Goal: Task Accomplishment & Management: Complete application form

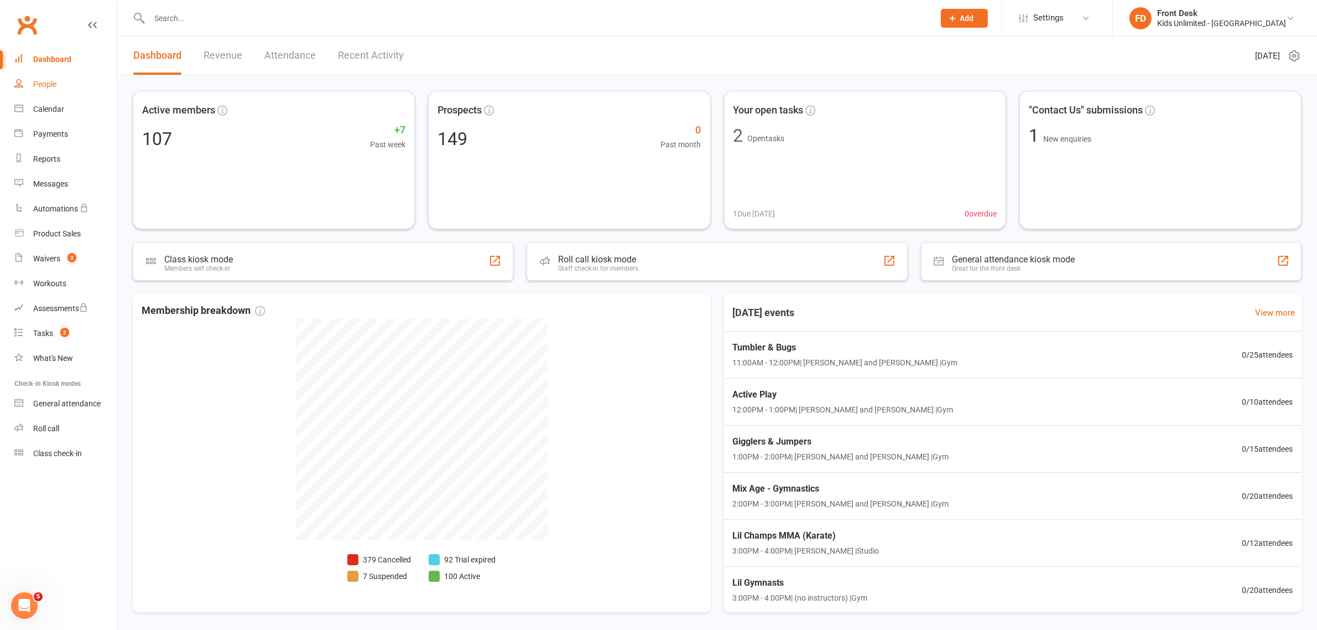
click at [47, 81] on div "People" at bounding box center [44, 84] width 23 height 9
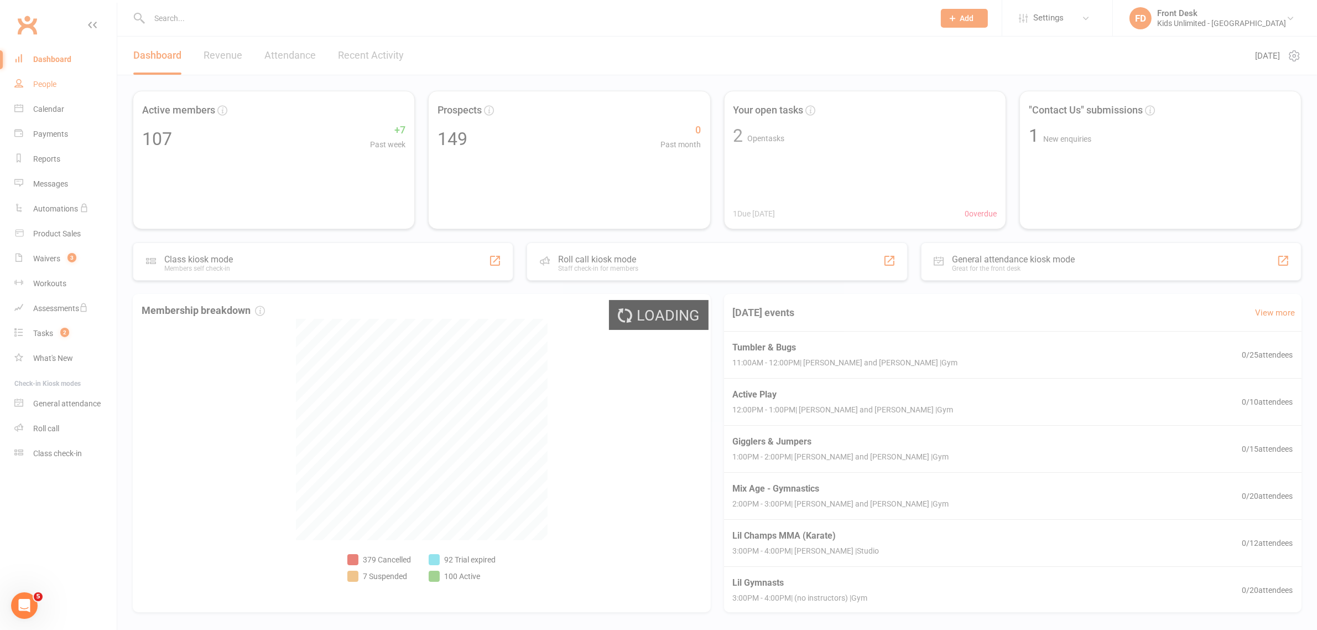
select select "100"
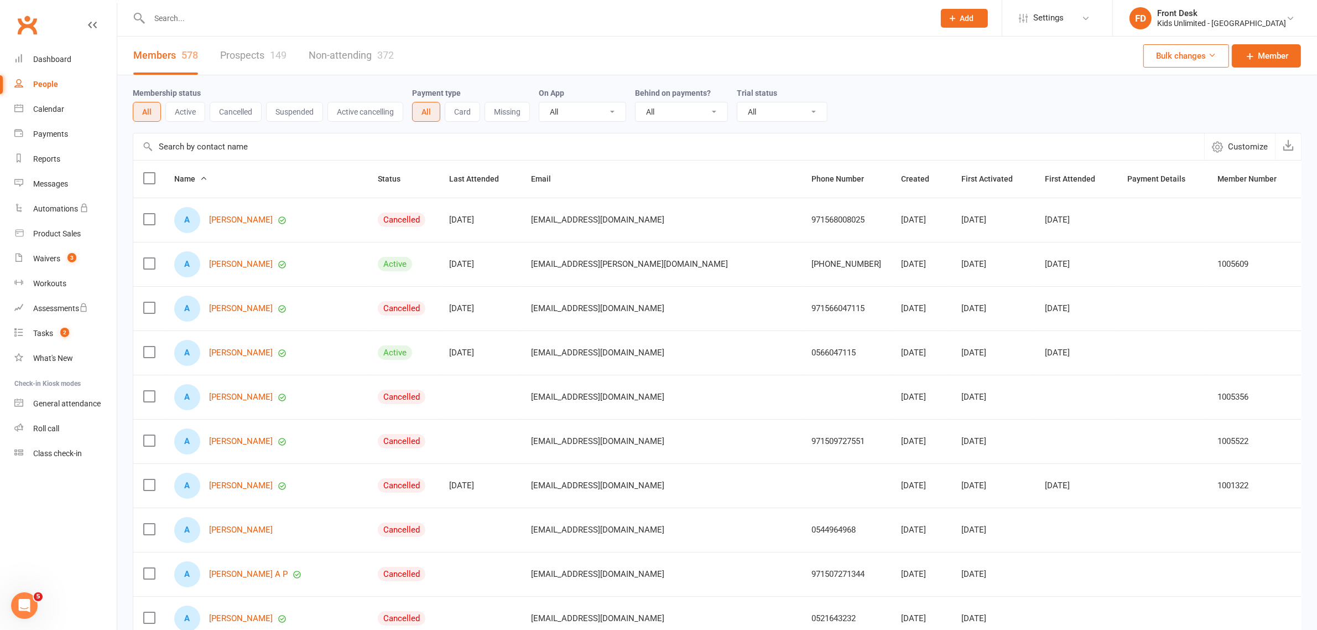
click at [277, 17] on input "text" at bounding box center [536, 18] width 781 height 15
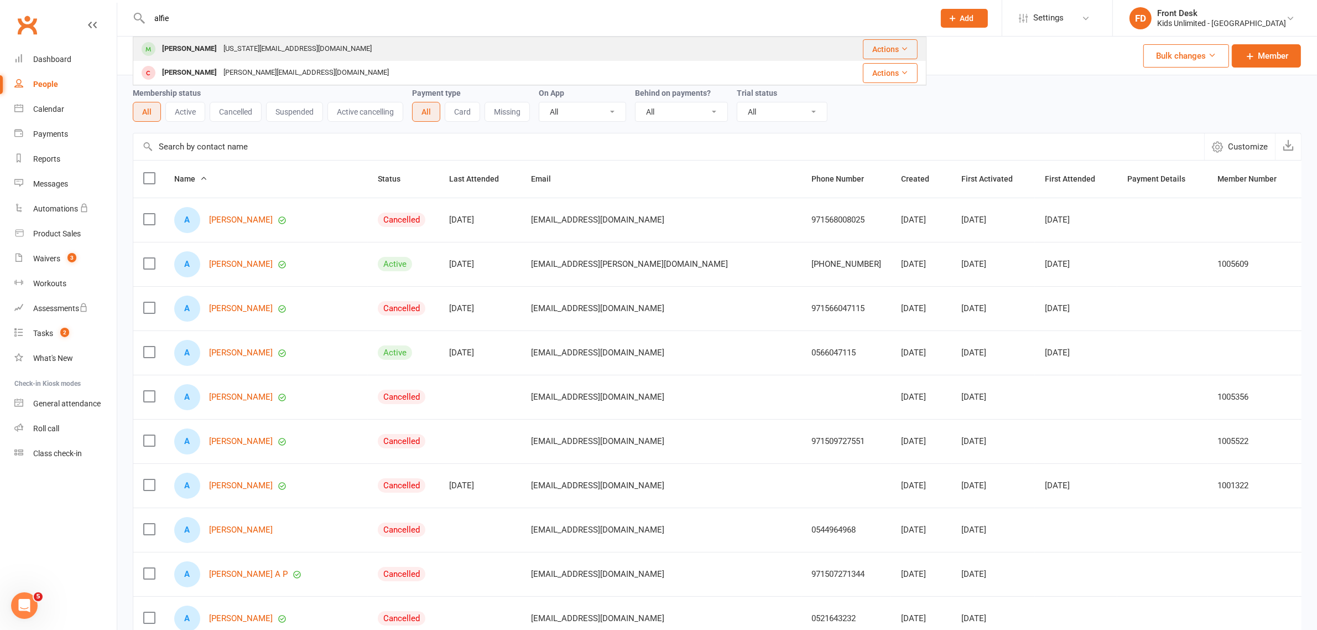
type input "alfie"
click at [180, 48] on div "[PERSON_NAME]" at bounding box center [189, 49] width 61 height 16
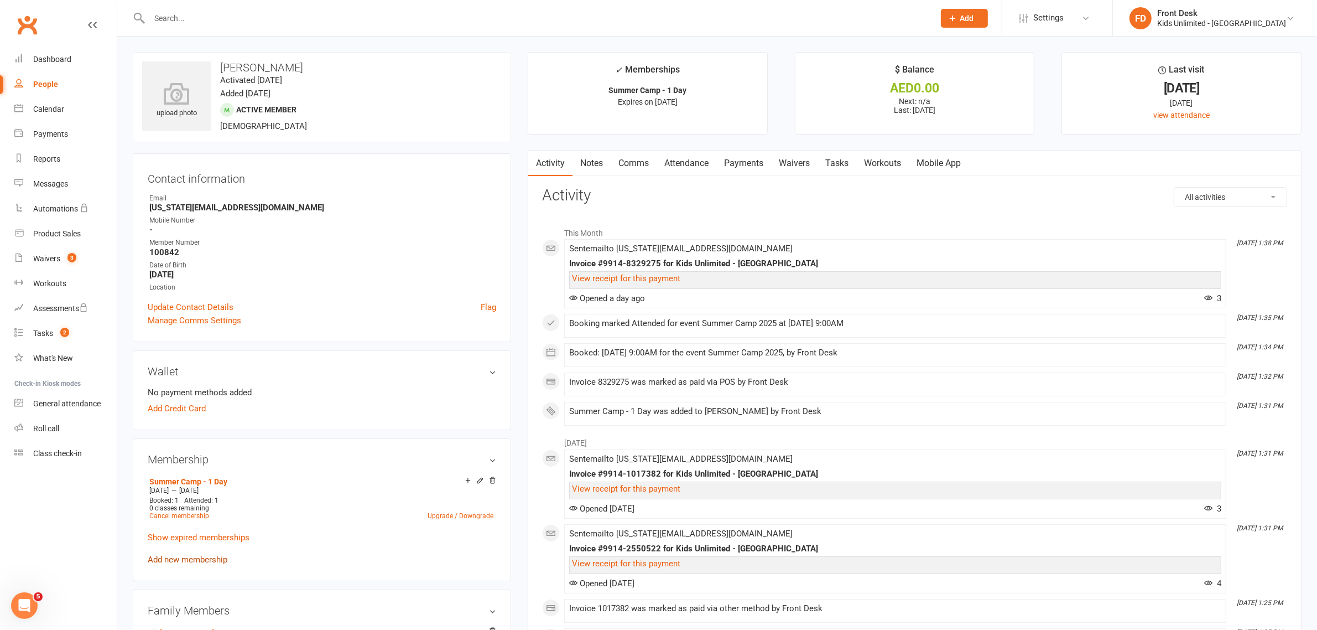
click at [186, 556] on link "Add new membership" at bounding box center [188, 559] width 80 height 10
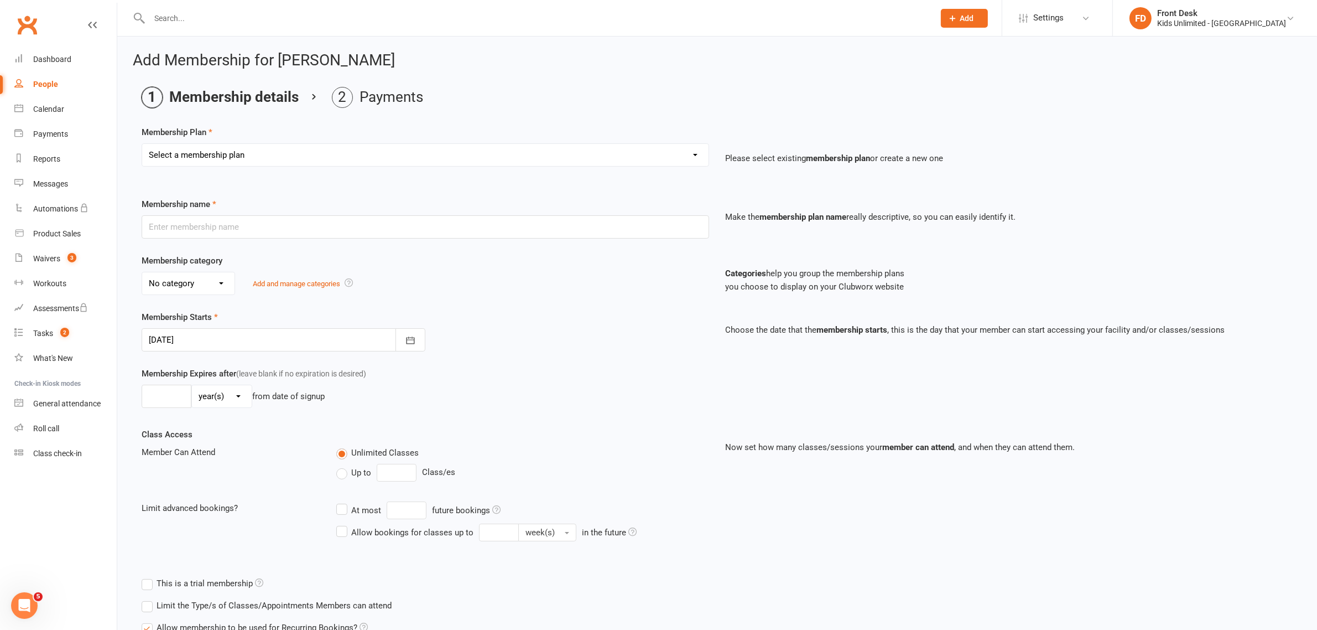
click at [692, 153] on select "Select a membership plan Create new Membership Plan Active Play - Free 1/2 Hour…" at bounding box center [425, 155] width 567 height 22
select select "14"
click at [142, 144] on select "Select a membership plan Create new Membership Plan Active Play - Free 1/2 Hour…" at bounding box center [425, 155] width 567 height 22
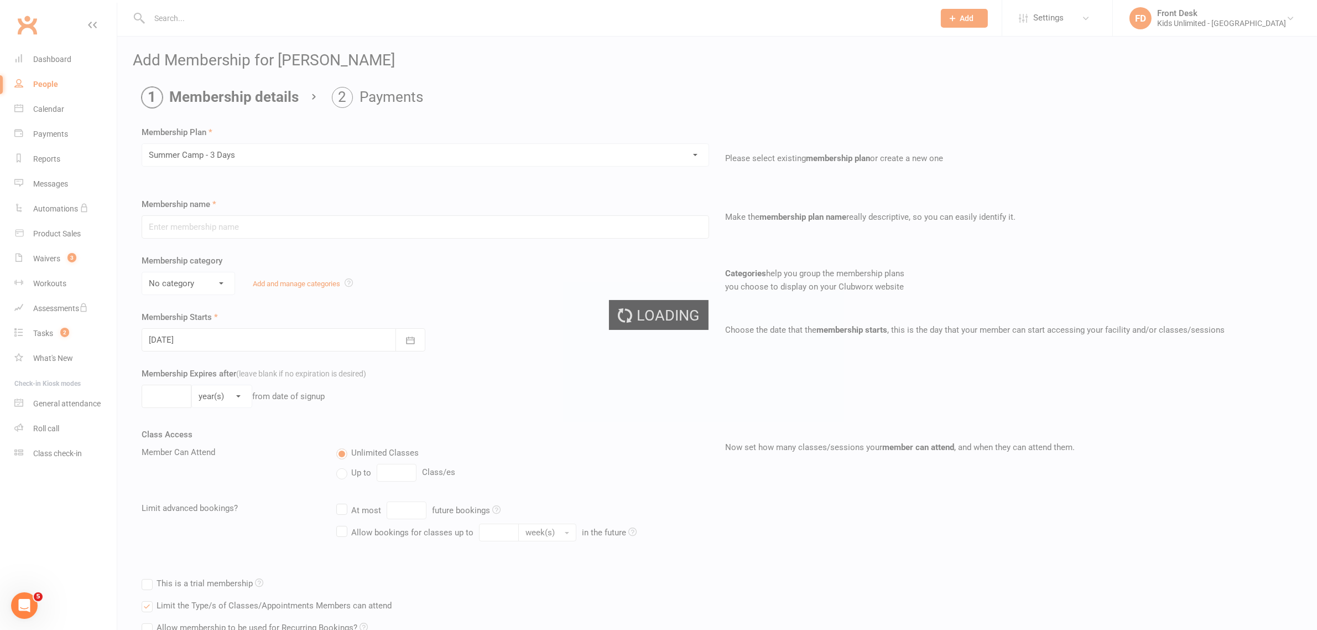
type input "Summer Camp - 3 Days"
select select "1"
type input "60"
select select "0"
type input "3"
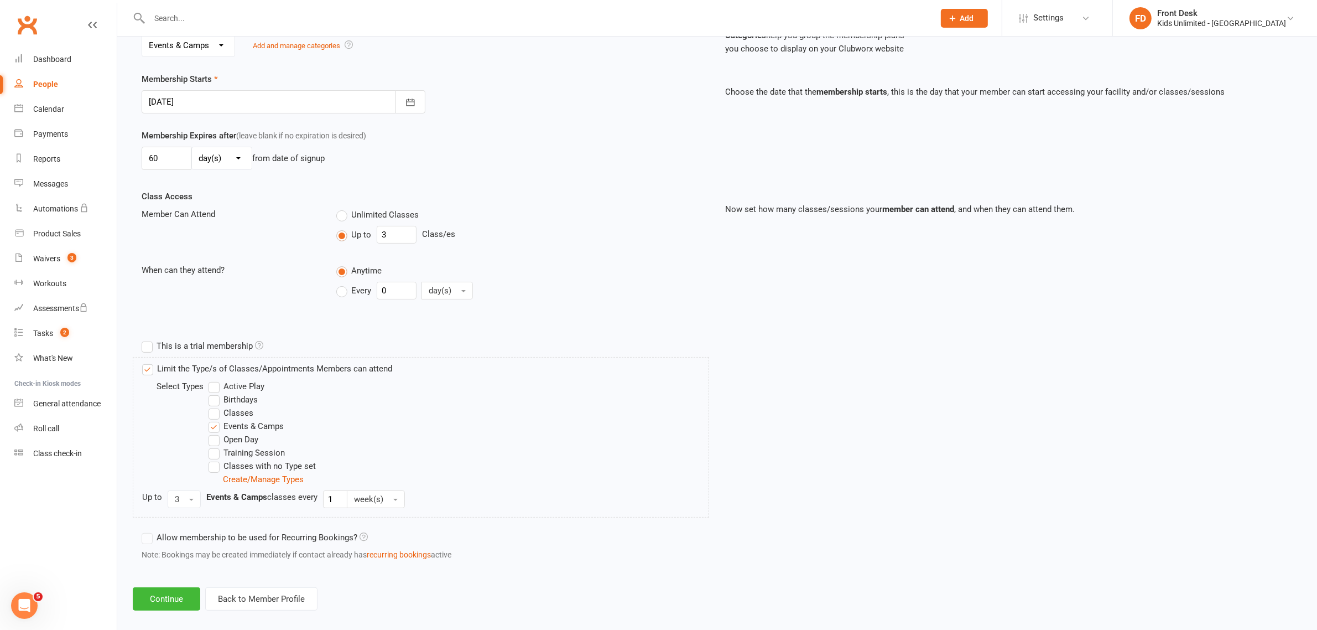
scroll to position [251, 0]
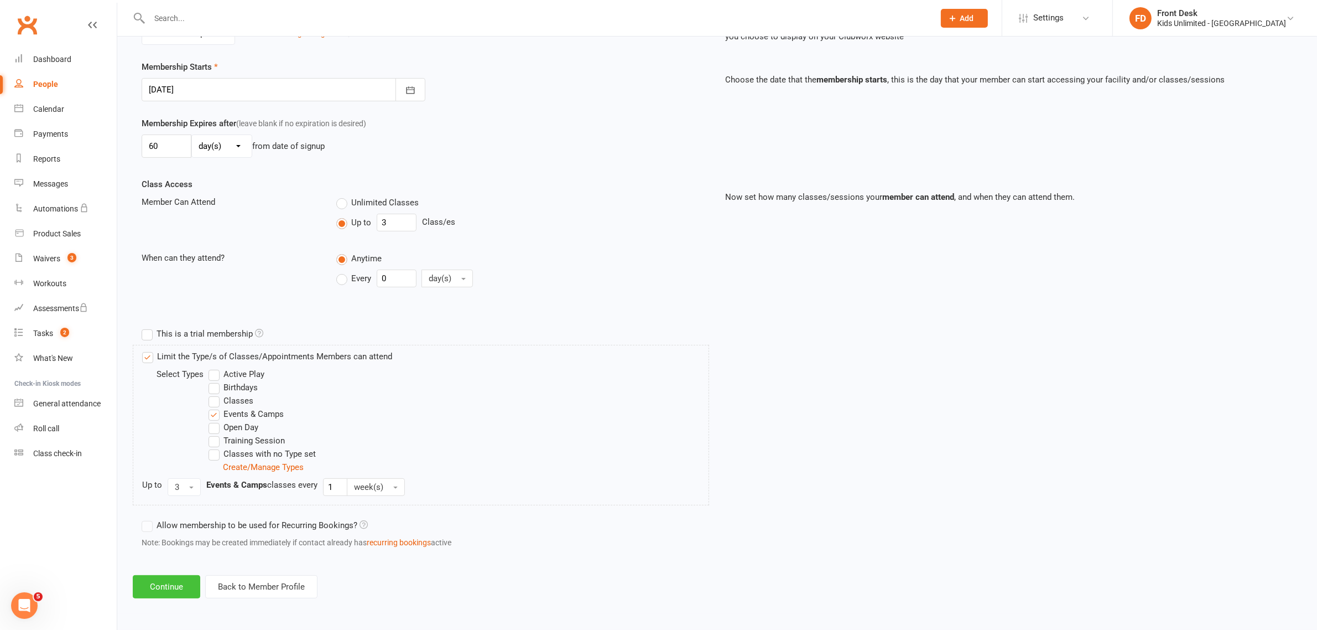
click at [174, 587] on button "Continue" at bounding box center [167, 586] width 68 height 23
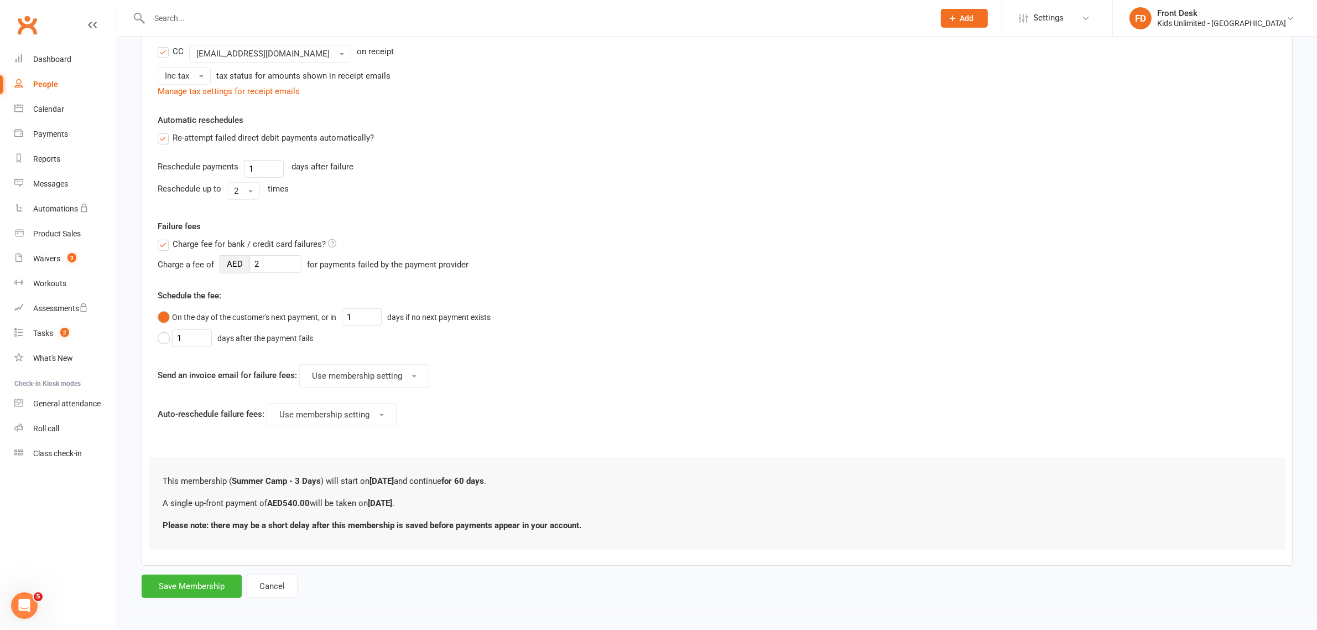
scroll to position [0, 0]
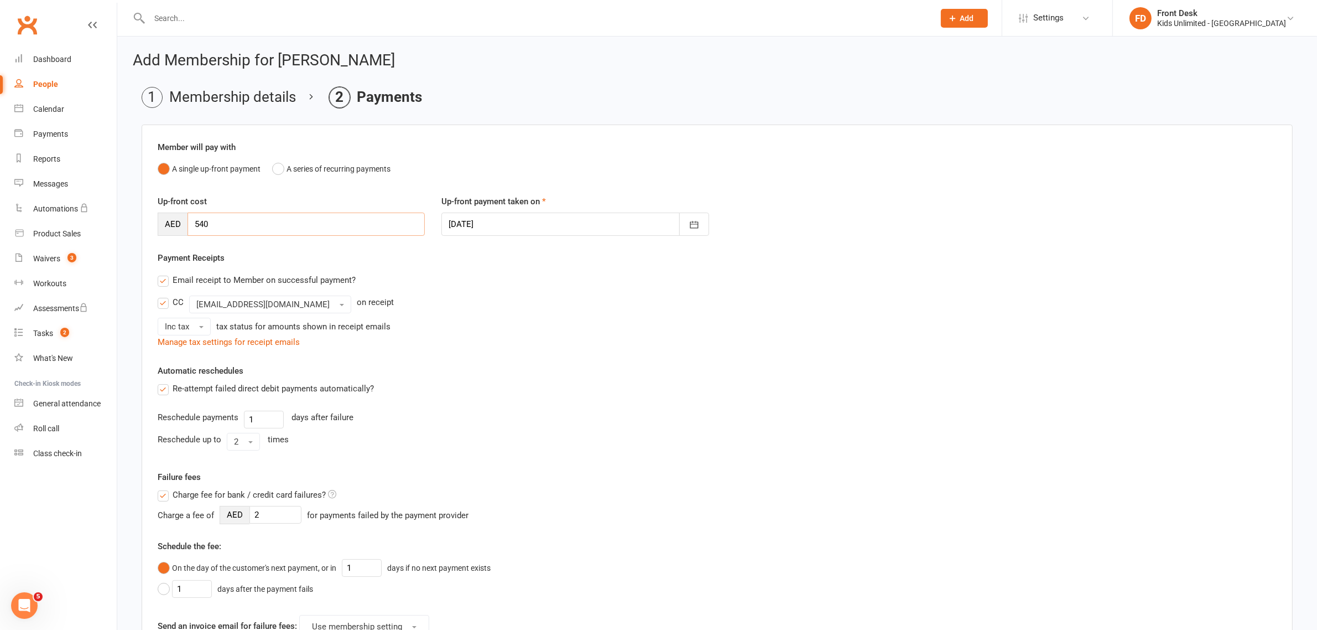
click at [346, 226] on input "540" at bounding box center [306, 223] width 237 height 23
type input "5"
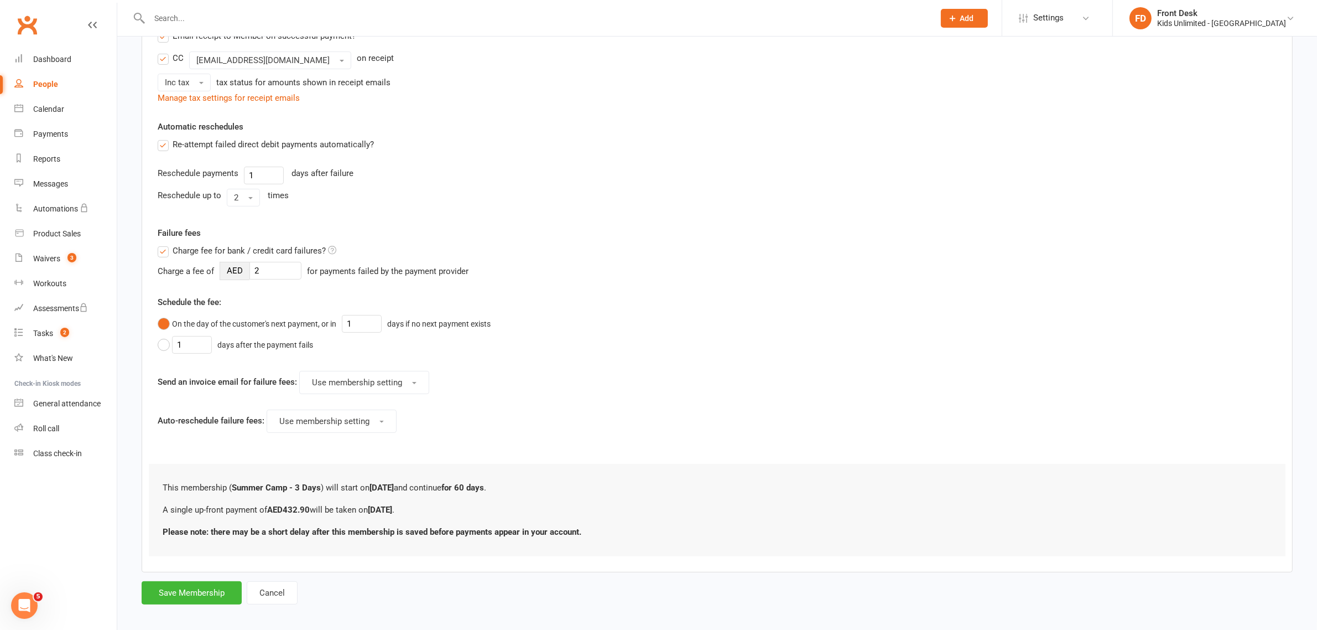
scroll to position [255, 0]
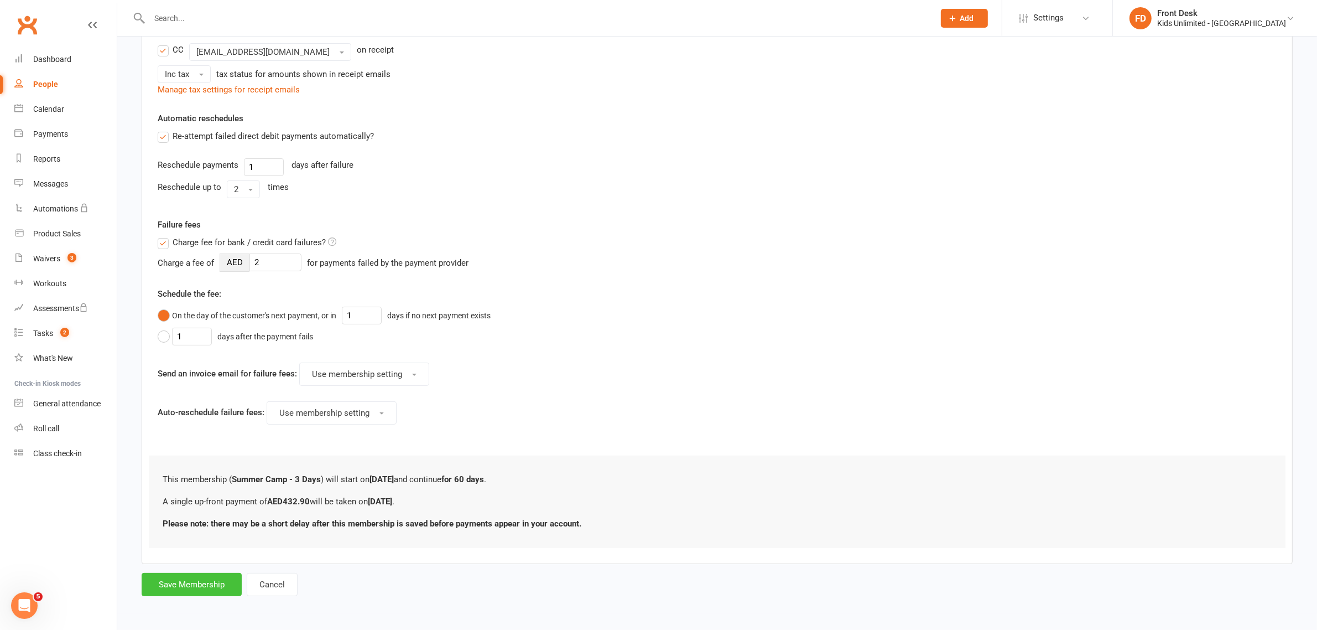
type input "432.90"
click at [194, 585] on button "Save Membership" at bounding box center [192, 584] width 100 height 23
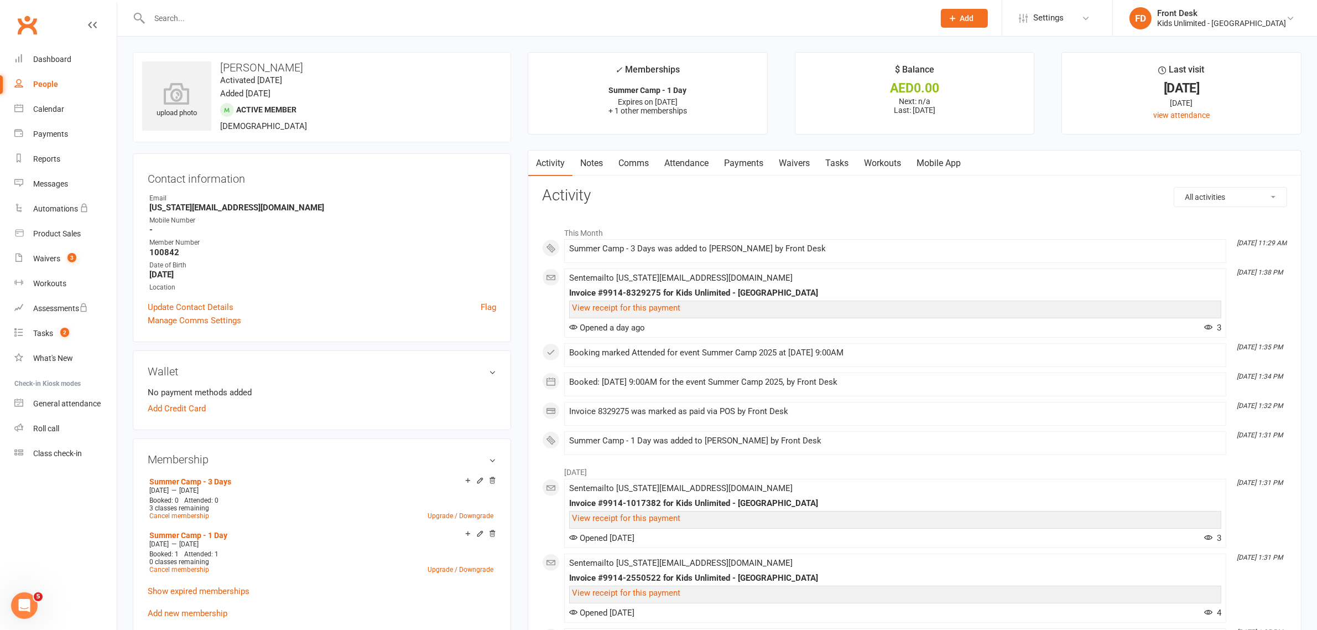
click at [590, 162] on link "Notes" at bounding box center [592, 163] width 38 height 25
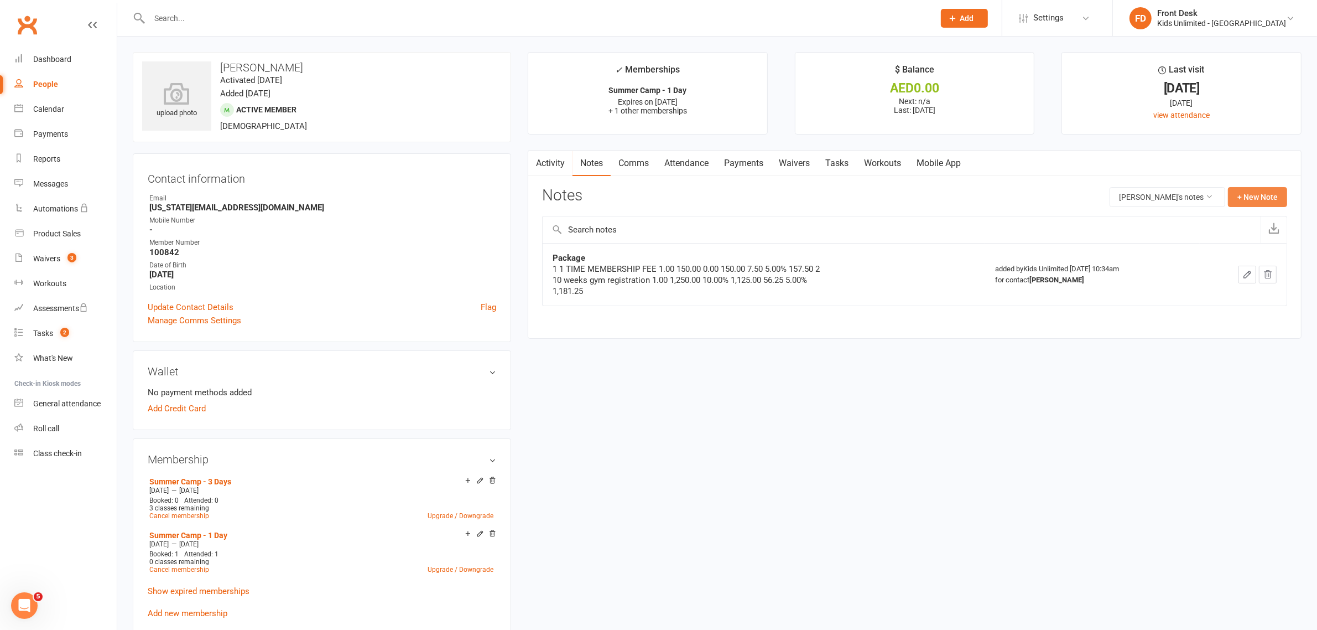
click at [1238, 196] on button "+ New Note" at bounding box center [1257, 197] width 59 height 20
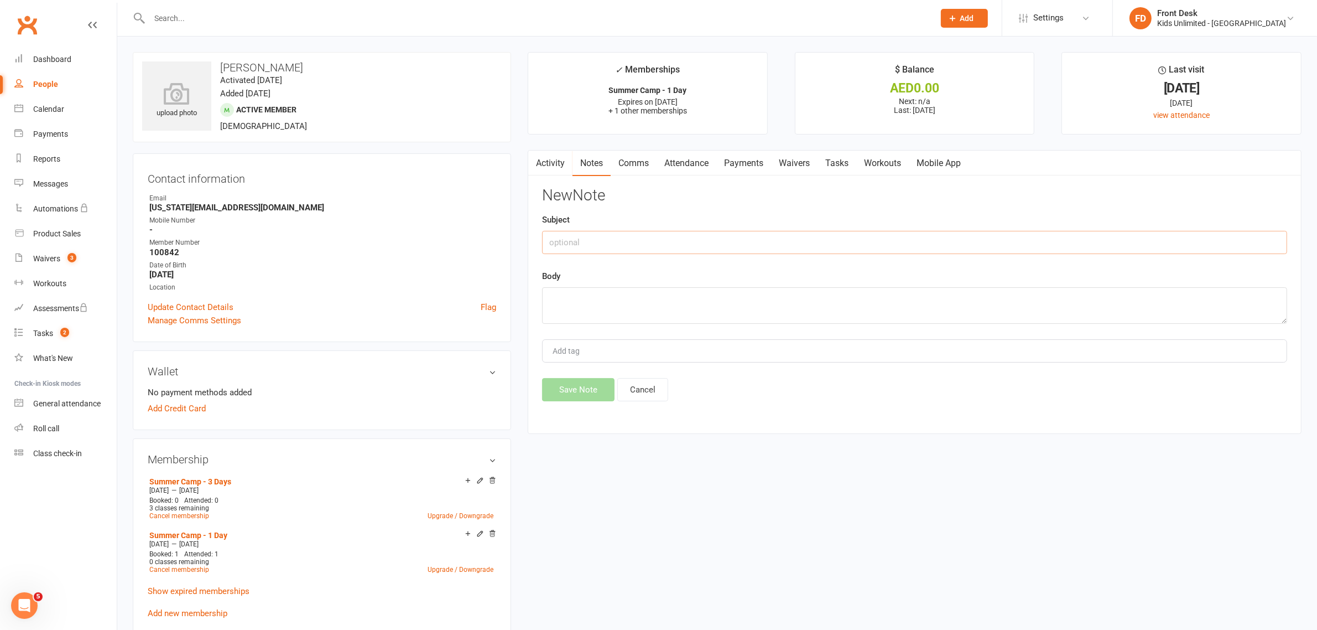
click at [750, 240] on input "text" at bounding box center [914, 242] width 745 height 23
type input "1 camp camp upgraded to 4 day camp"
click at [611, 309] on textarea at bounding box center [914, 305] width 745 height 37
click at [606, 302] on textarea "paid 179.10 initially then paid 432.90 = 612" at bounding box center [914, 305] width 745 height 37
type textarea "paid 179.10 initially, then paid 432.90 = 612"
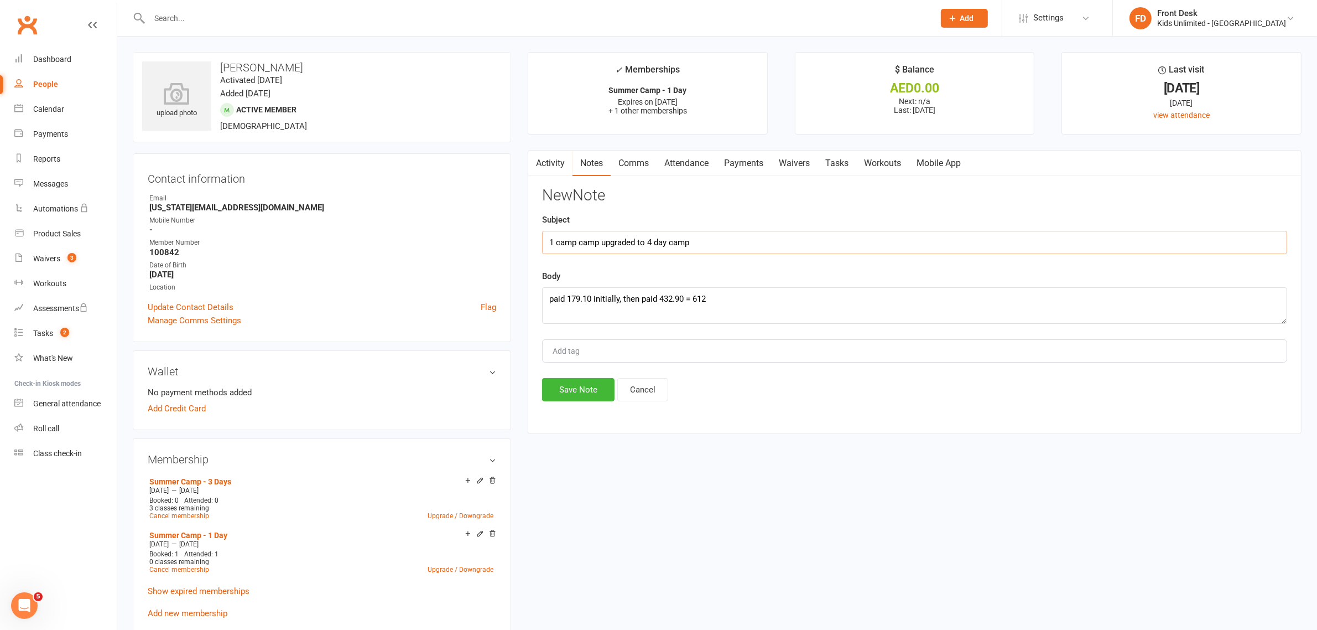
click at [577, 242] on input "1 camp camp upgraded to 4 day camp" at bounding box center [914, 242] width 745 height 23
click at [661, 245] on input "1 day camp upgraded to 4 day camp" at bounding box center [914, 242] width 745 height 23
type input "1 day camp upgraded to 4 days camp"
click at [573, 393] on button "Save Note" at bounding box center [578, 389] width 72 height 23
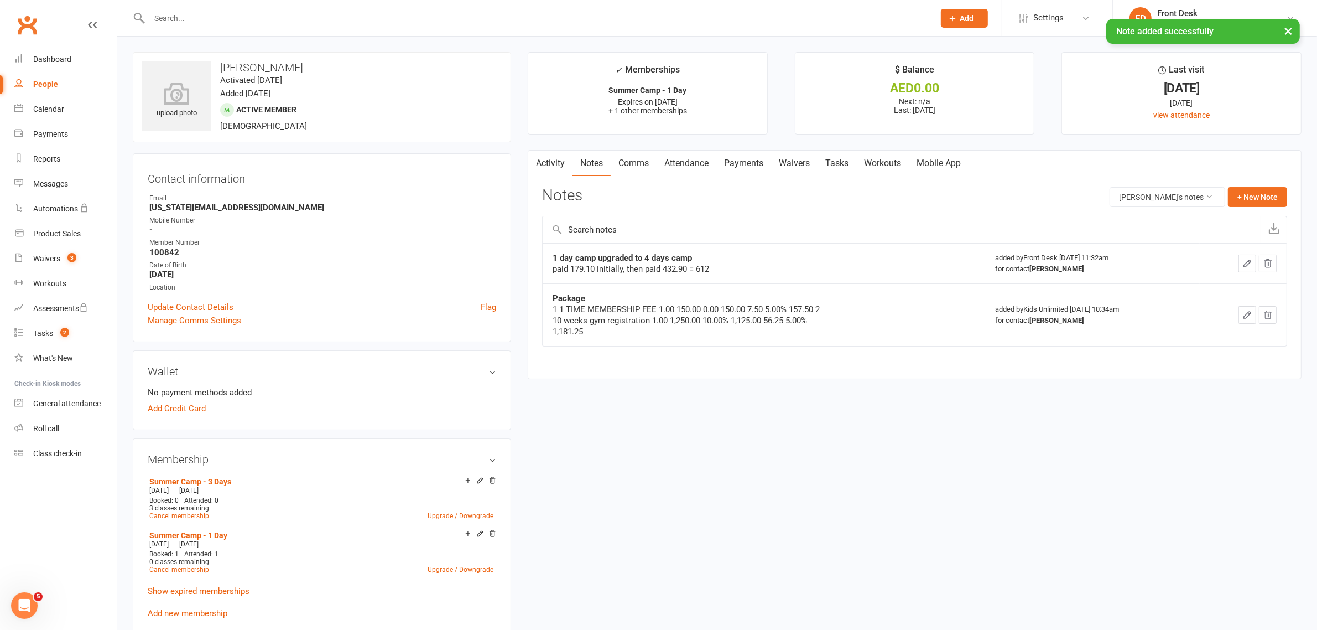
click at [741, 161] on link "Payments" at bounding box center [744, 163] width 55 height 25
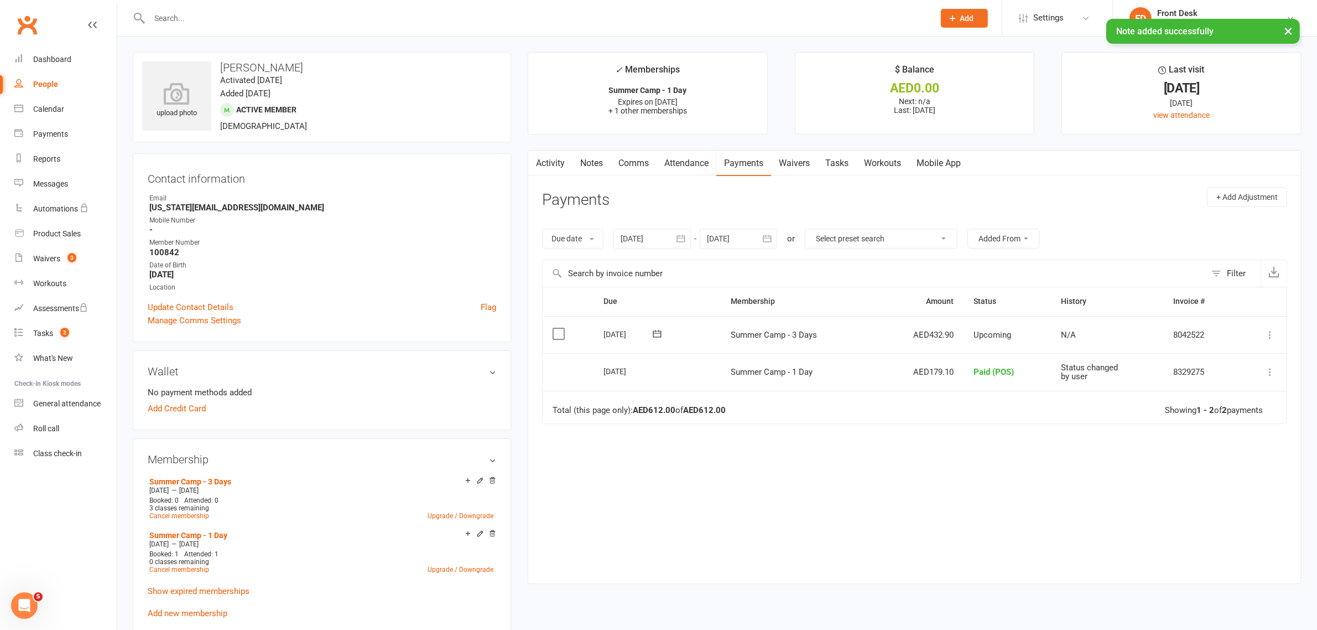
click at [557, 334] on label at bounding box center [560, 333] width 15 height 11
click at [557, 328] on input "checkbox" at bounding box center [556, 328] width 7 height 0
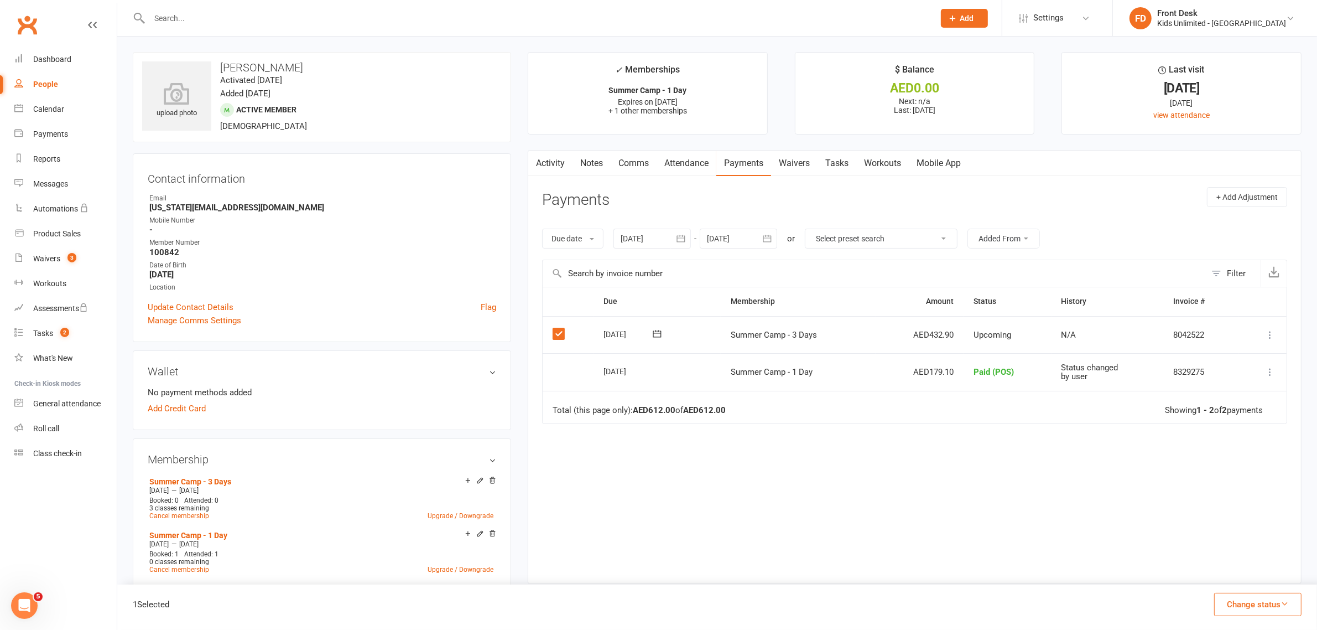
click at [1285, 602] on icon "button" at bounding box center [1285, 603] width 8 height 8
click at [1232, 531] on link "Paid (POS)" at bounding box center [1247, 530] width 110 height 22
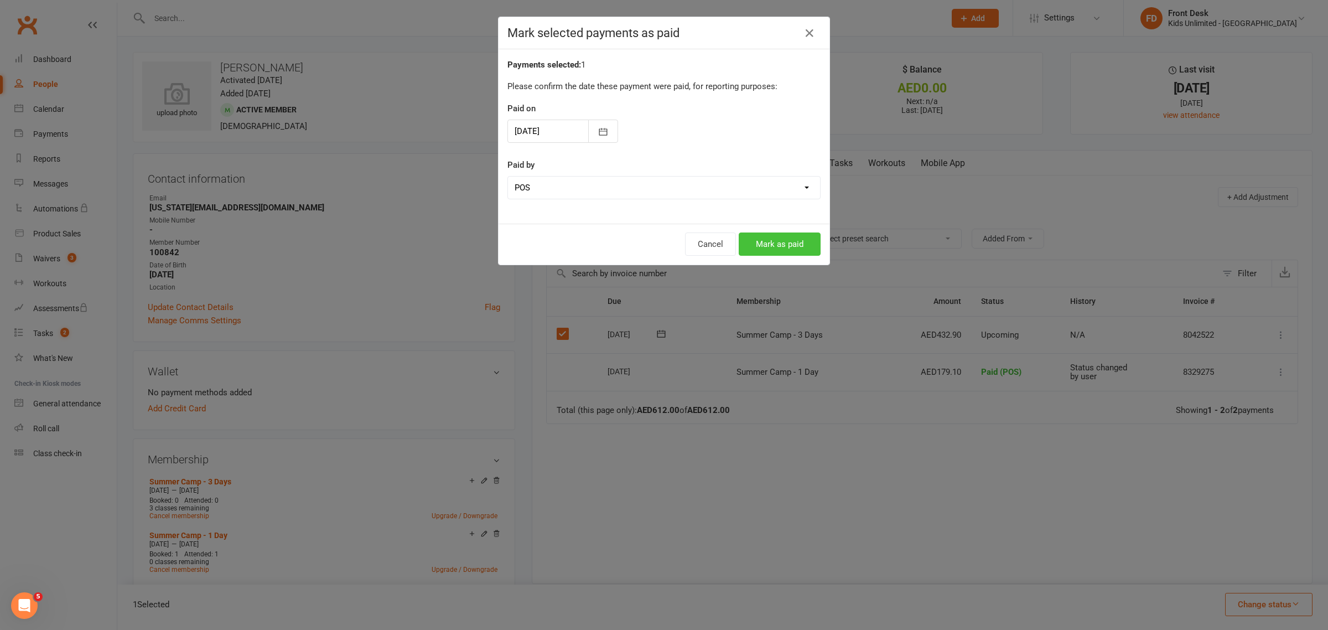
click at [792, 246] on button "Mark as paid" at bounding box center [780, 243] width 82 height 23
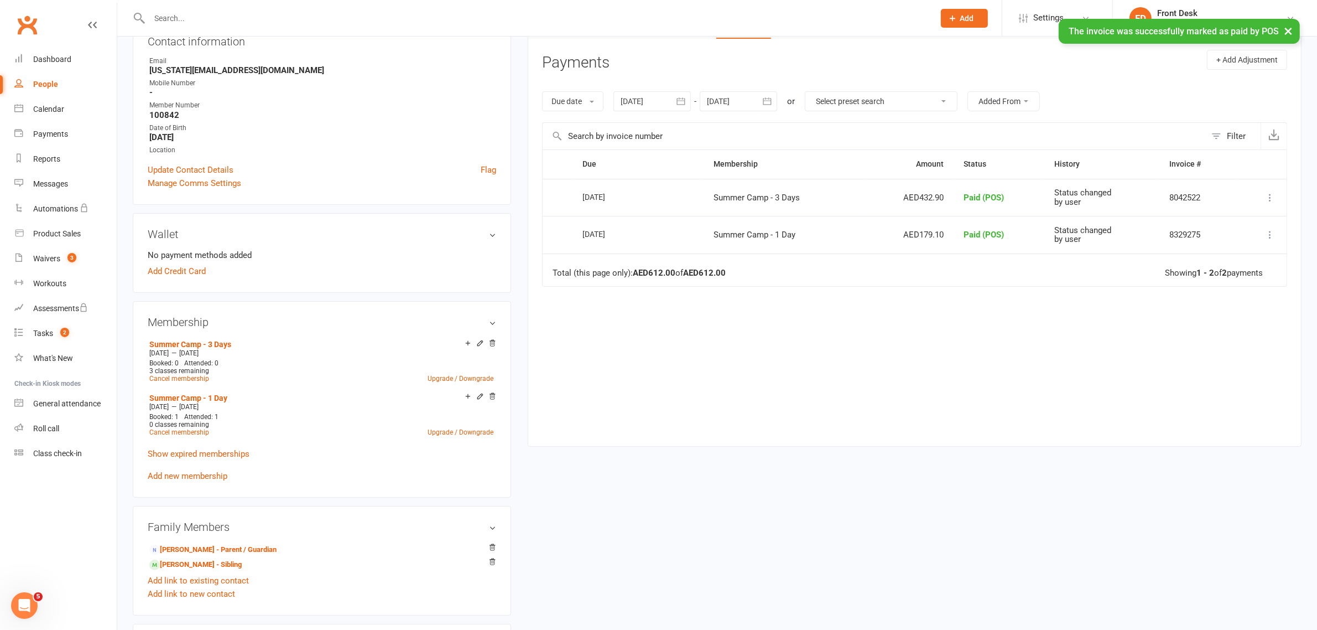
scroll to position [138, 0]
click at [185, 562] on link "[PERSON_NAME] - Sibling" at bounding box center [195, 564] width 92 height 12
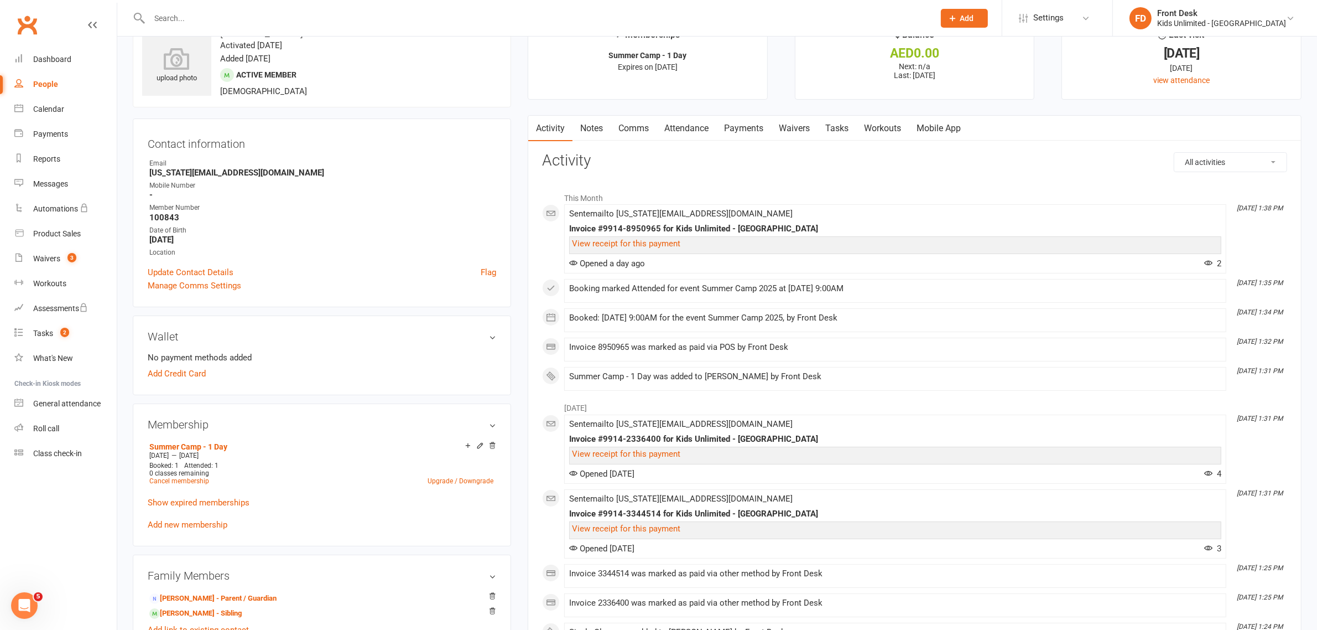
scroll to position [69, 0]
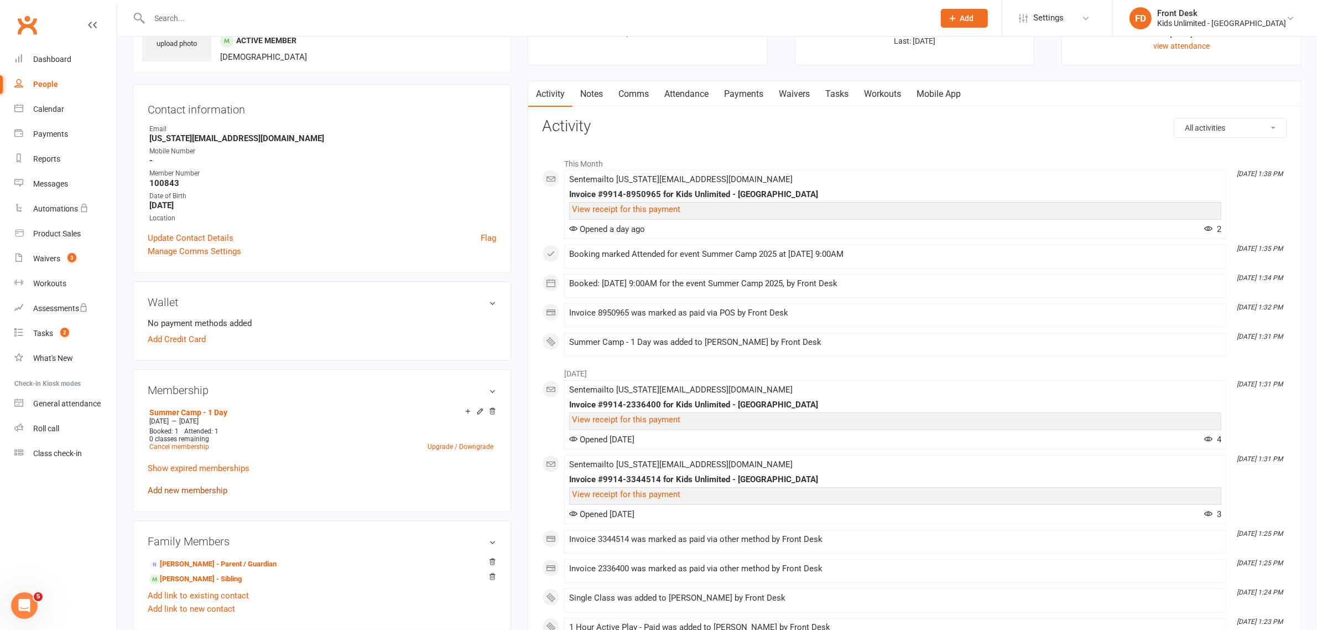
click at [194, 490] on link "Add new membership" at bounding box center [188, 490] width 80 height 10
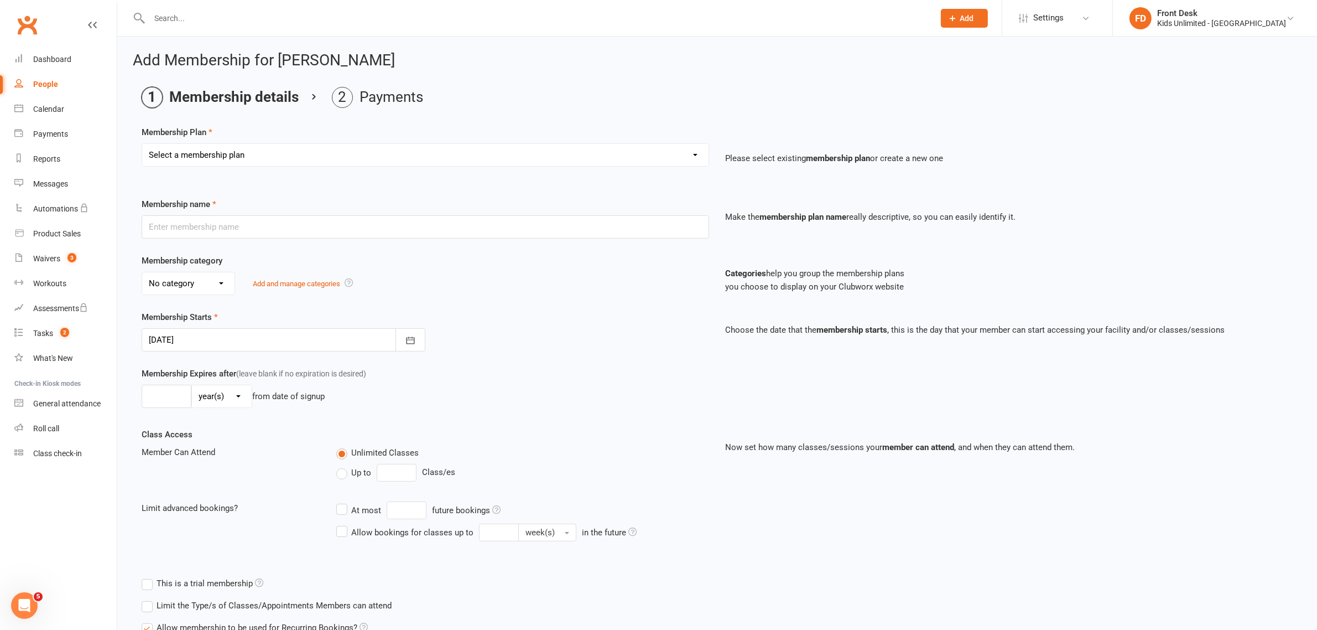
click at [693, 154] on select "Select a membership plan Create new Membership Plan Active Play - Free 1/2 Hour…" at bounding box center [425, 155] width 567 height 22
select select "14"
click at [142, 144] on select "Select a membership plan Create new Membership Plan Active Play - Free 1/2 Hour…" at bounding box center [425, 155] width 567 height 22
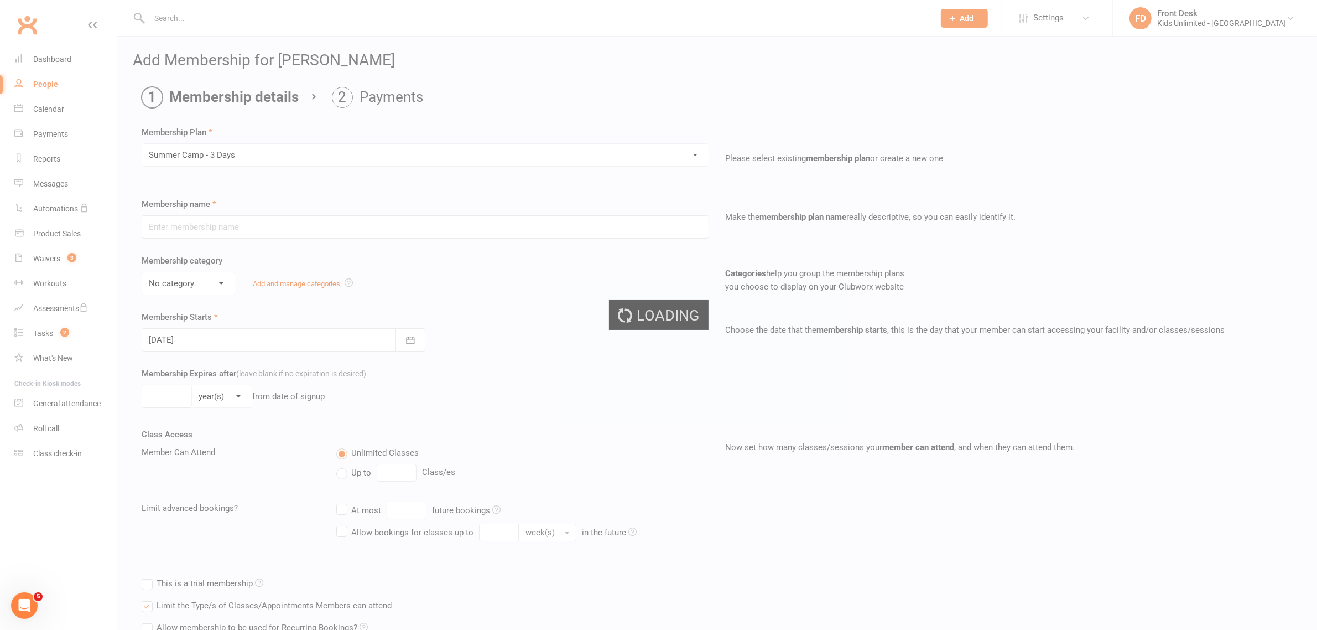
type input "Summer Camp - 3 Days"
select select "1"
type input "60"
select select "0"
type input "3"
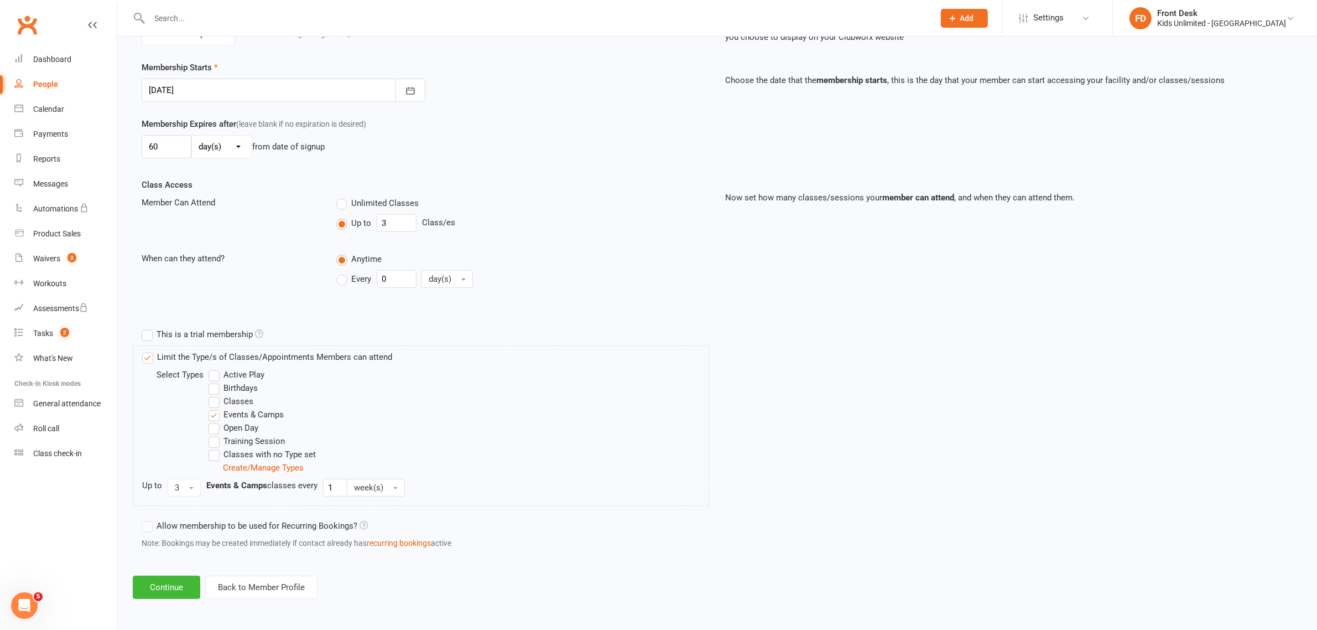
scroll to position [251, 0]
click at [154, 582] on button "Continue" at bounding box center [167, 586] width 68 height 23
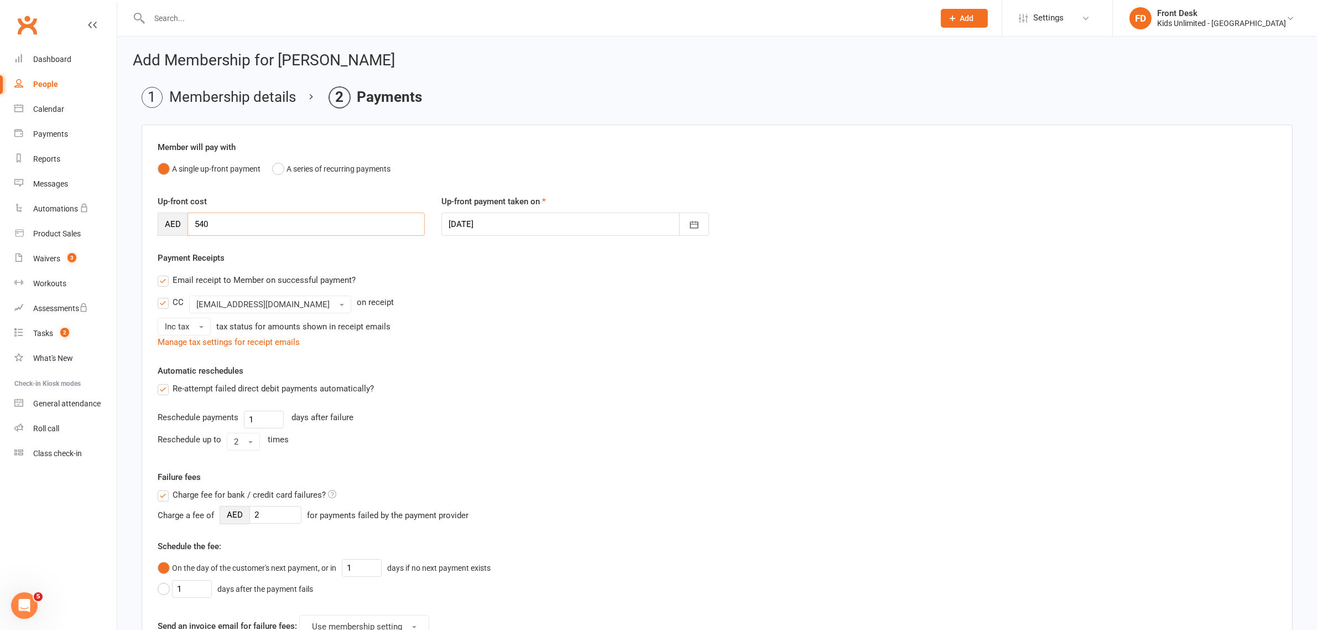
click at [241, 227] on input "540" at bounding box center [306, 223] width 237 height 23
type input "5"
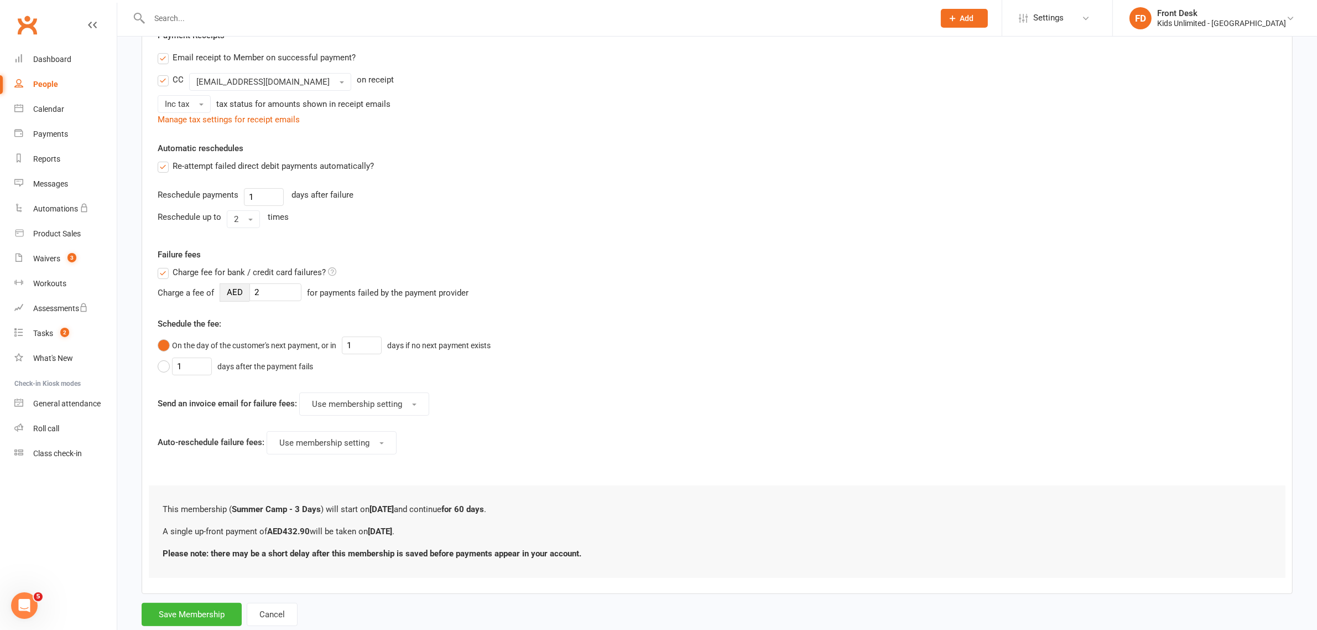
scroll to position [255, 0]
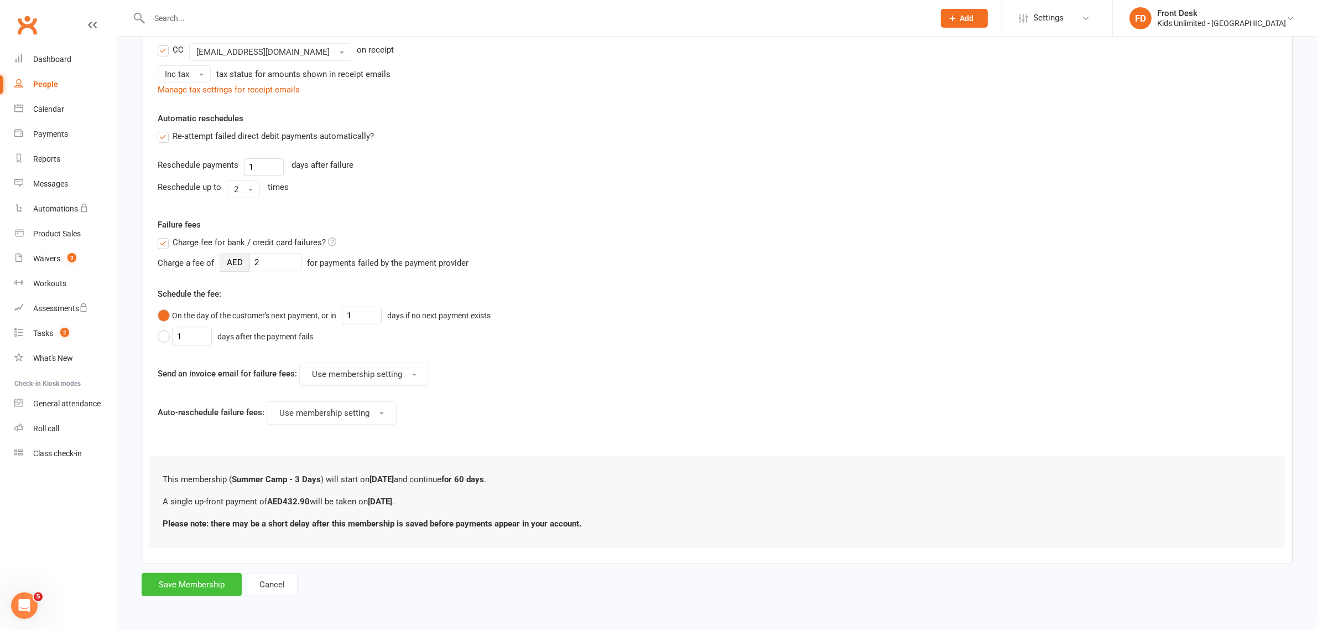
type input "432.9"
click at [180, 581] on button "Save Membership" at bounding box center [192, 584] width 100 height 23
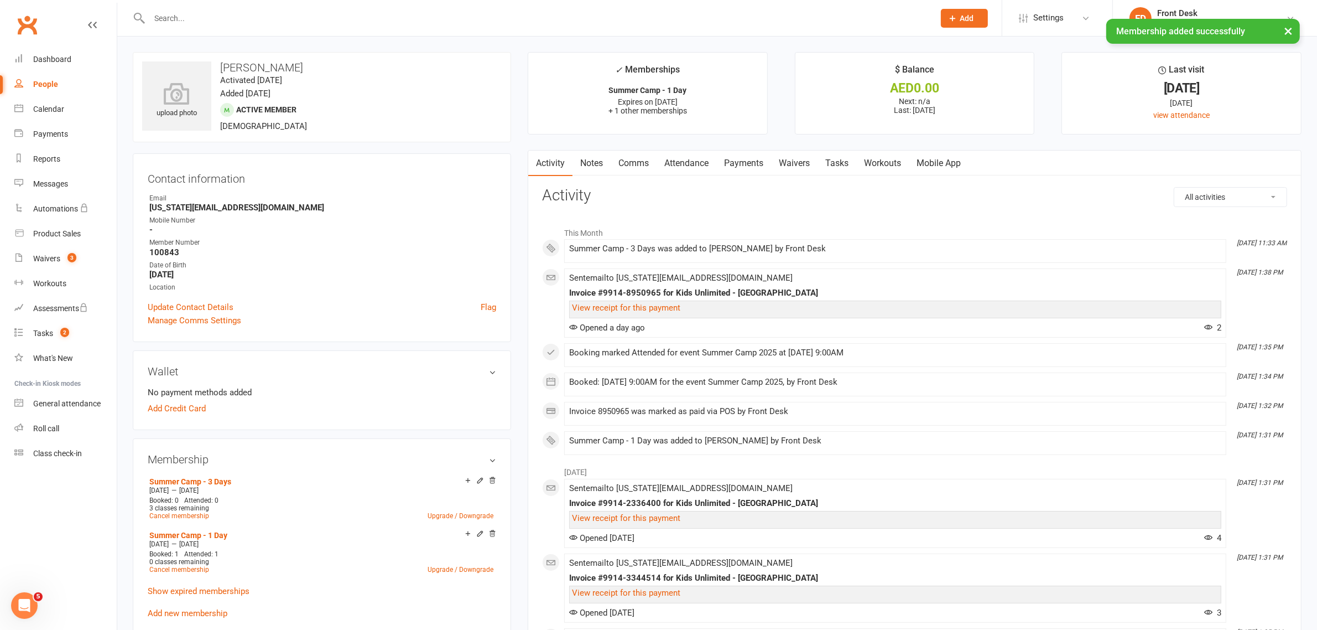
click at [594, 162] on link "Notes" at bounding box center [592, 163] width 38 height 25
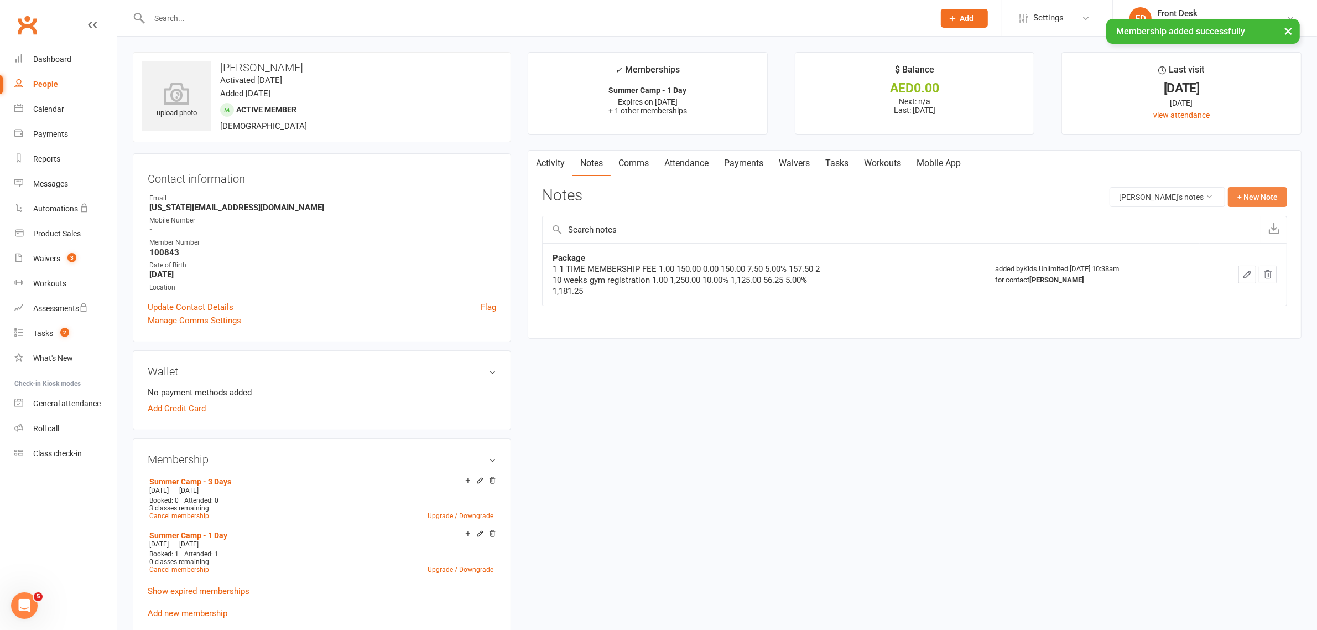
click at [1240, 196] on button "+ New Note" at bounding box center [1257, 197] width 59 height 20
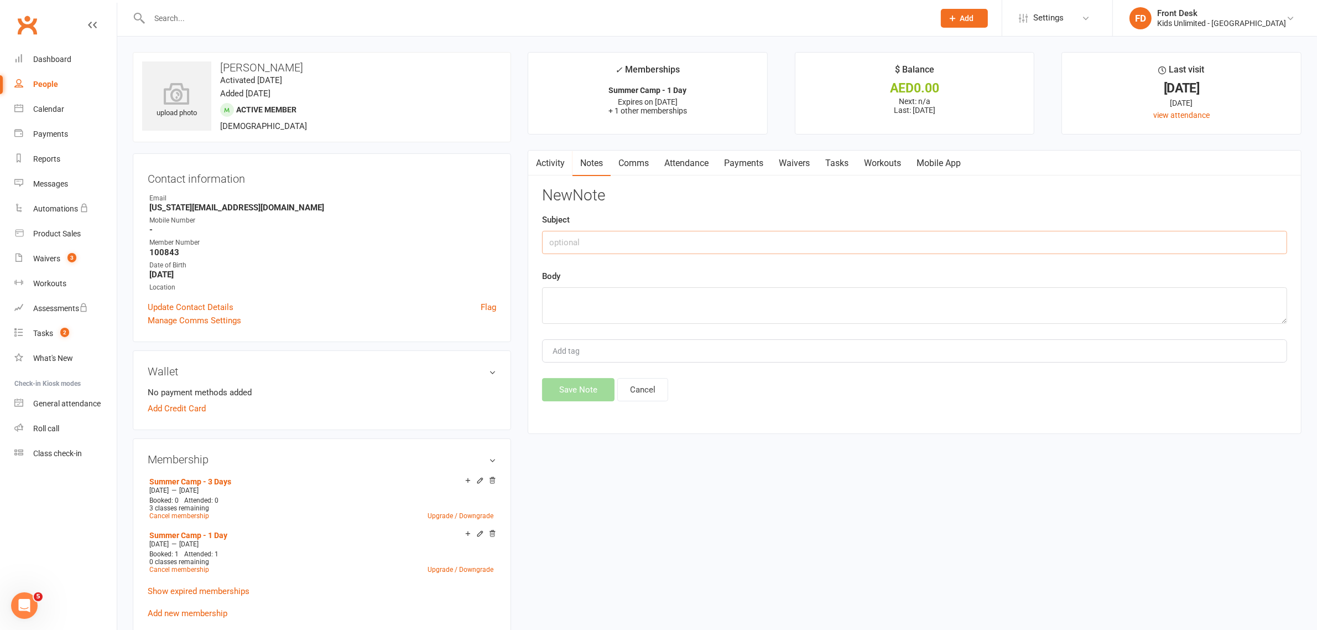
click at [667, 242] on input "text" at bounding box center [914, 242] width 745 height 23
type input "a"
type input "1 day camp upgraded to 4 days camp"
click at [672, 307] on textarea at bounding box center [914, 305] width 745 height 37
type textarea "paid 179.10 initially, then paid 432.90 = 612"
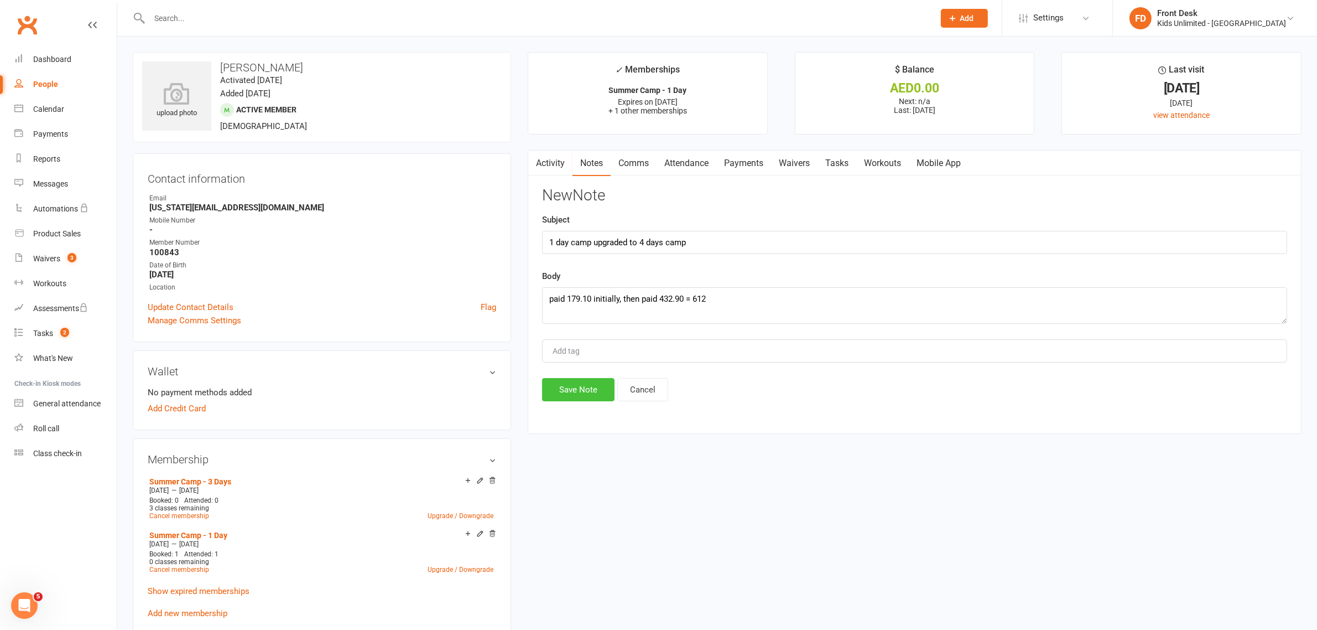
click at [585, 393] on button "Save Note" at bounding box center [578, 389] width 72 height 23
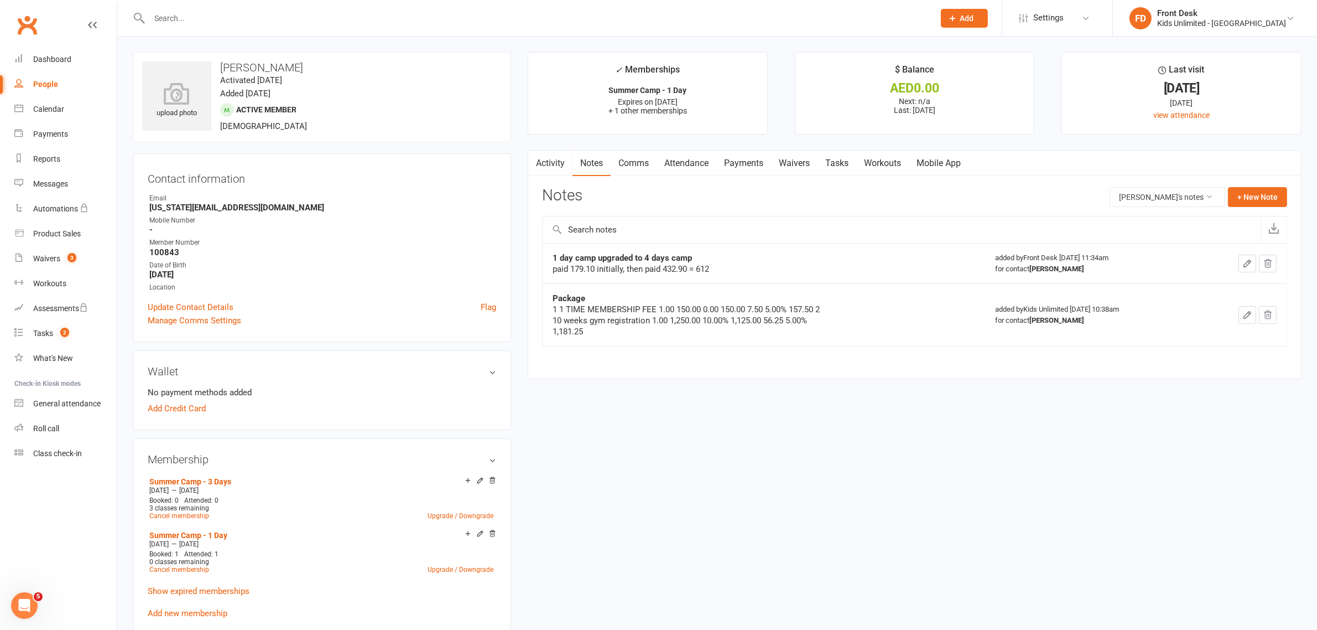
click at [743, 165] on link "Payments" at bounding box center [744, 163] width 55 height 25
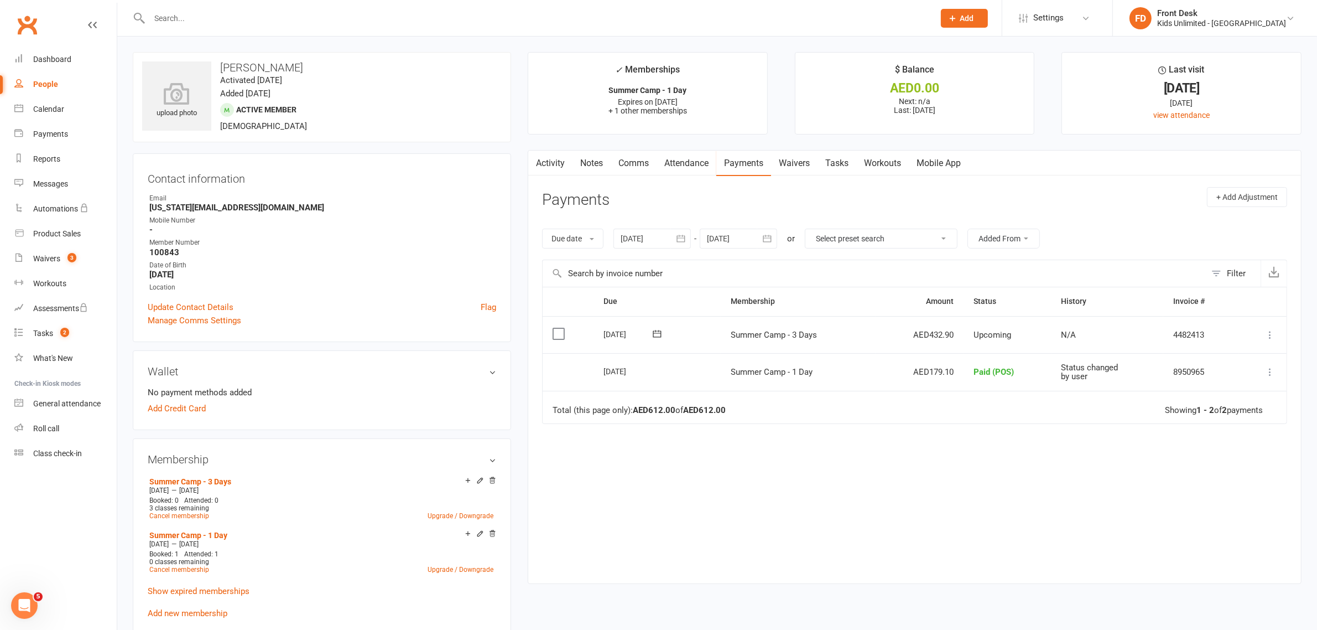
click at [560, 336] on label at bounding box center [560, 333] width 15 height 11
click at [560, 328] on input "checkbox" at bounding box center [556, 328] width 7 height 0
click at [1284, 604] on icon "button" at bounding box center [1285, 603] width 8 height 8
click at [1219, 527] on link "Paid (POS)" at bounding box center [1247, 530] width 110 height 22
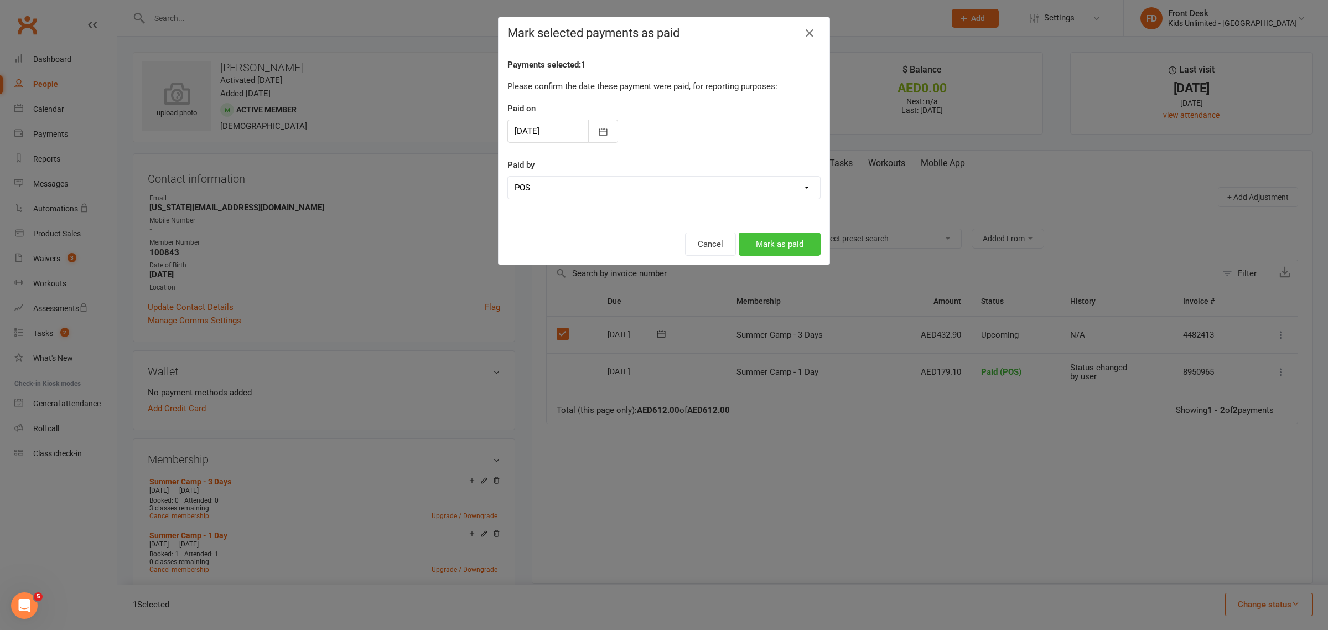
click at [770, 245] on button "Mark as paid" at bounding box center [780, 243] width 82 height 23
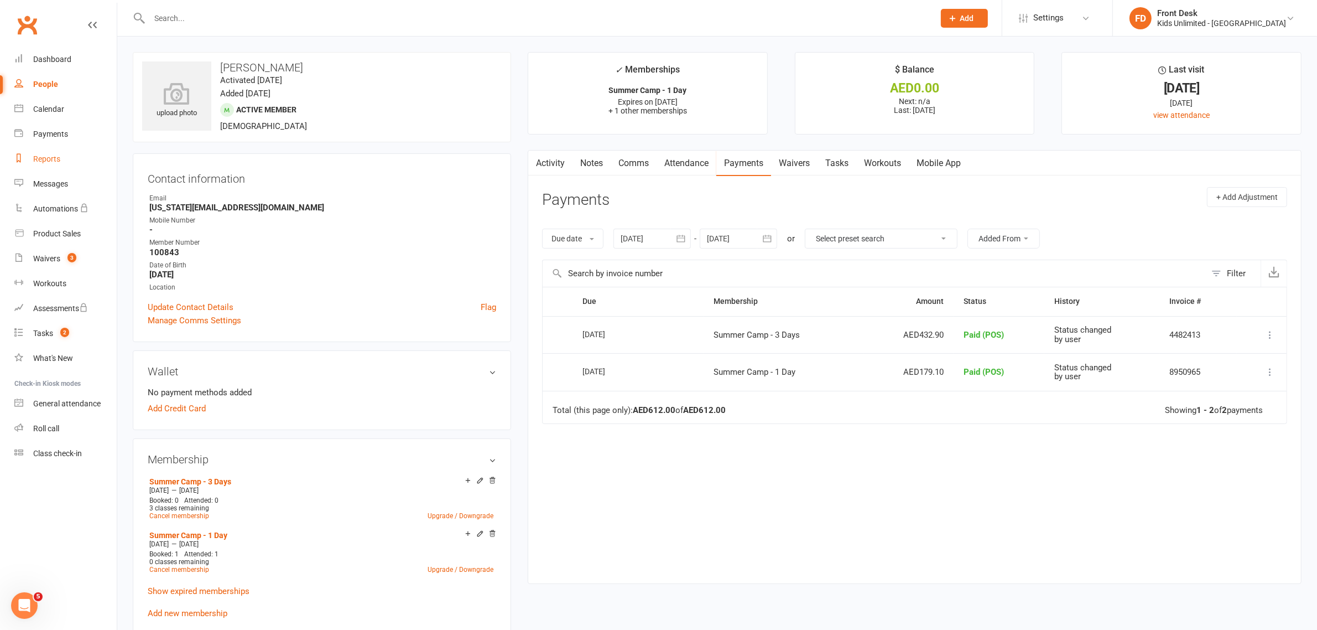
click at [44, 164] on link "Reports" at bounding box center [65, 159] width 102 height 25
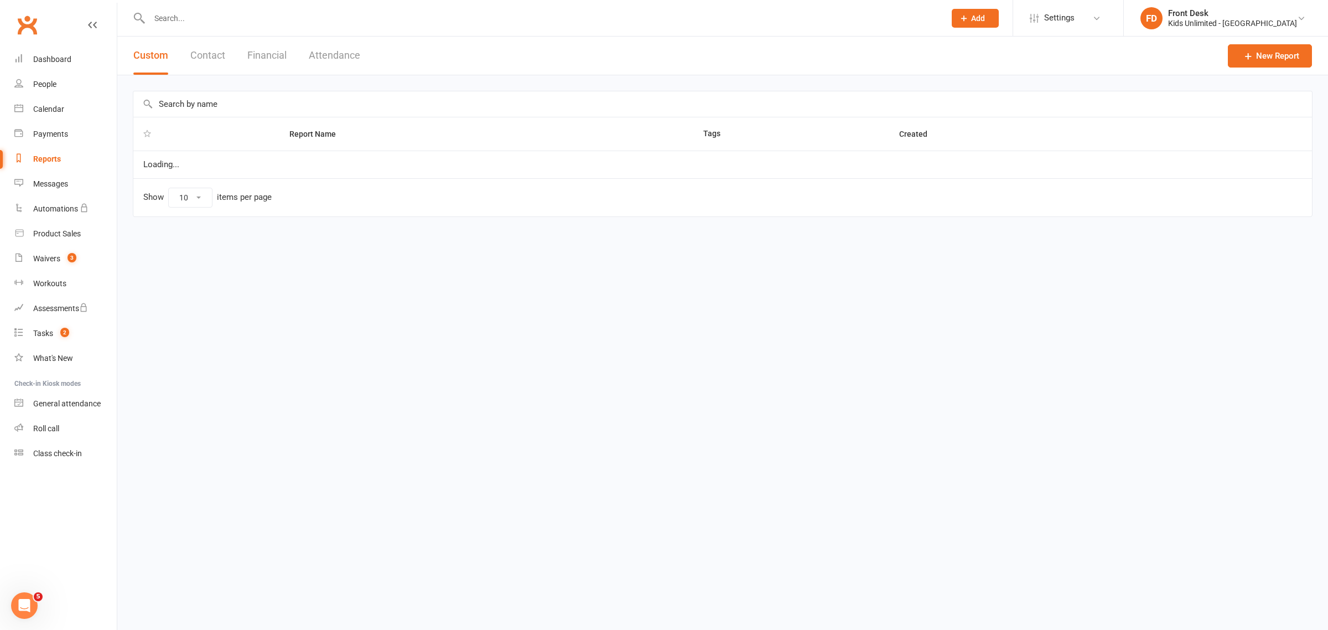
select select "100"
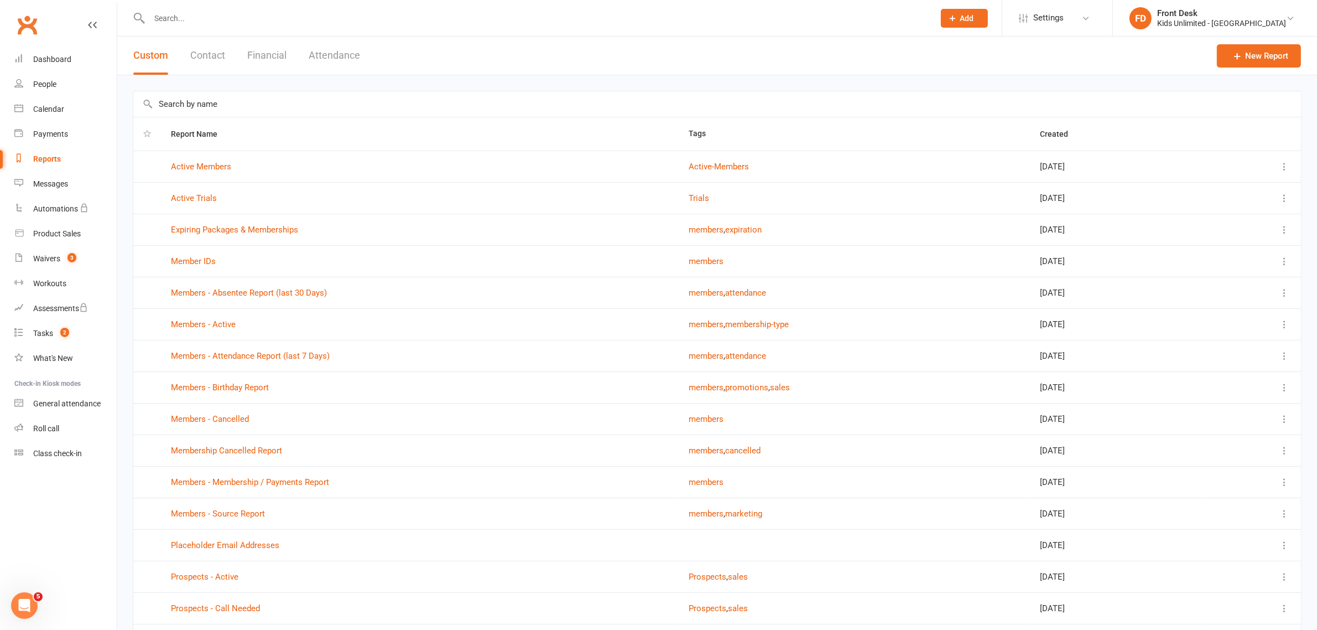
click at [260, 56] on button "Financial" at bounding box center [266, 56] width 39 height 38
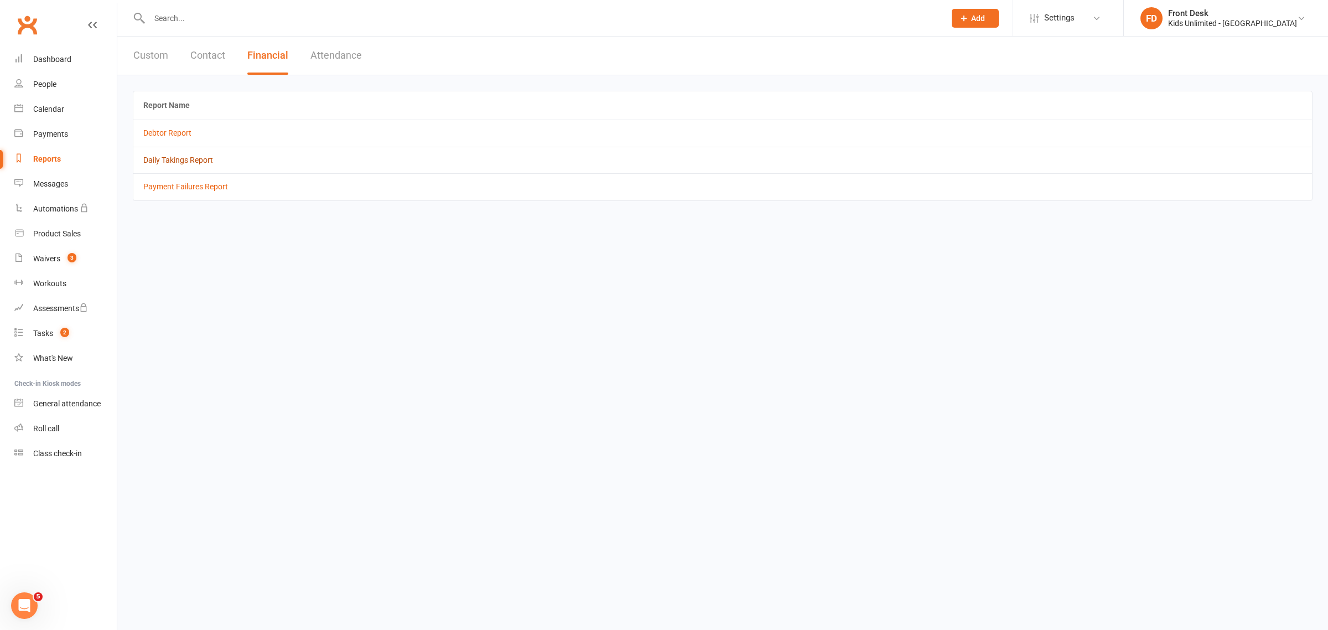
click at [183, 161] on link "Daily Takings Report" at bounding box center [178, 159] width 70 height 9
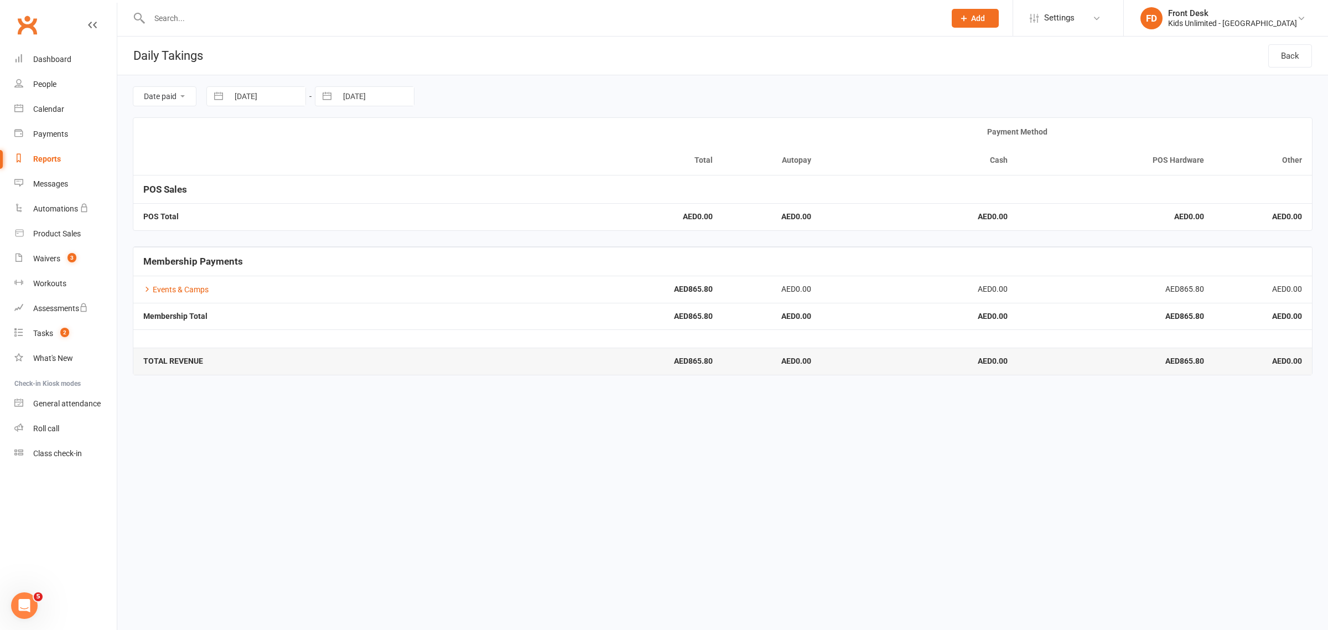
click at [1013, 391] on html "Prospect Member Non-attending contact Class / event Appointment Task Membership…" at bounding box center [664, 195] width 1328 height 391
